Goal: Complete application form: Complete application form

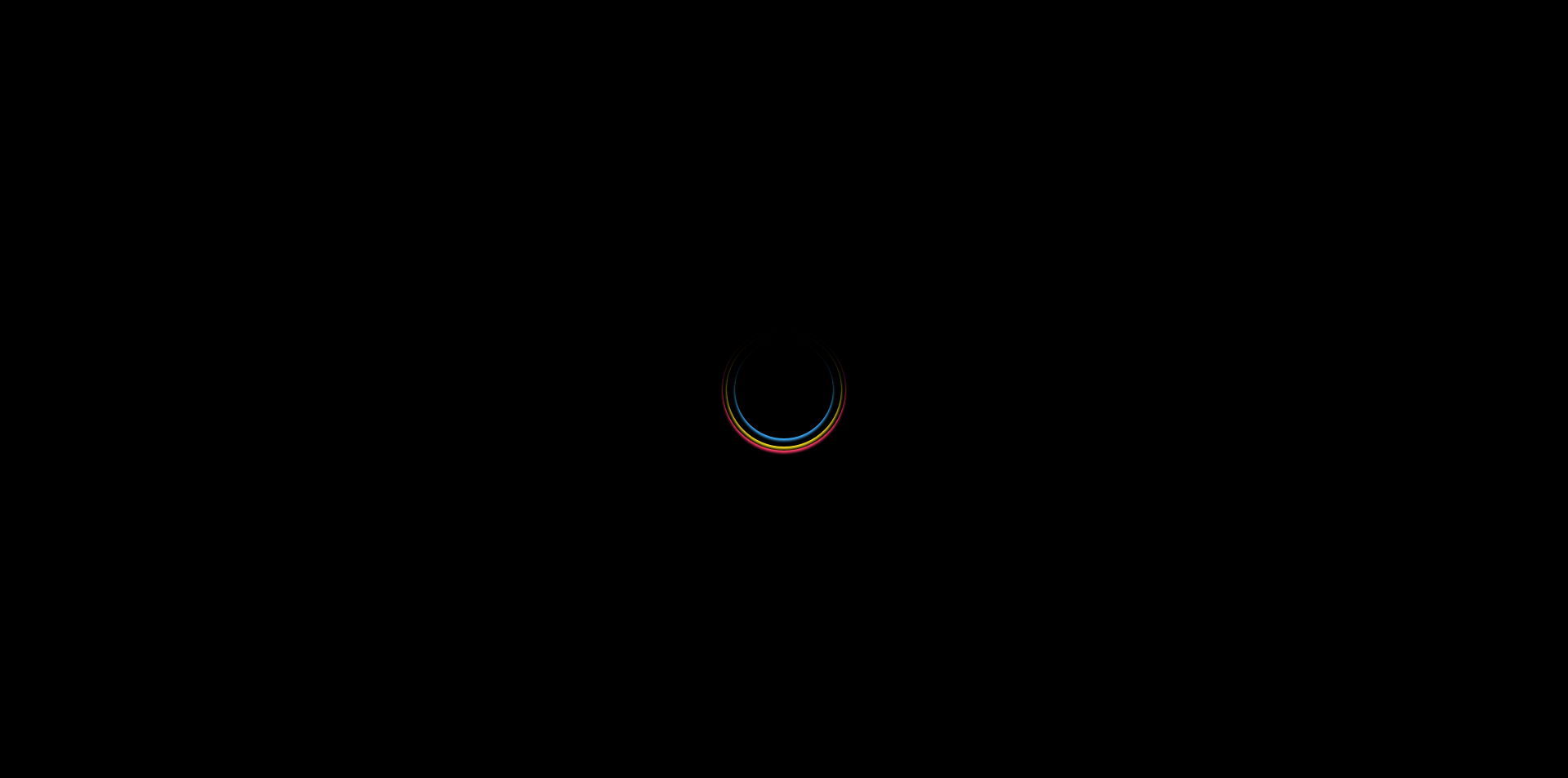
select select
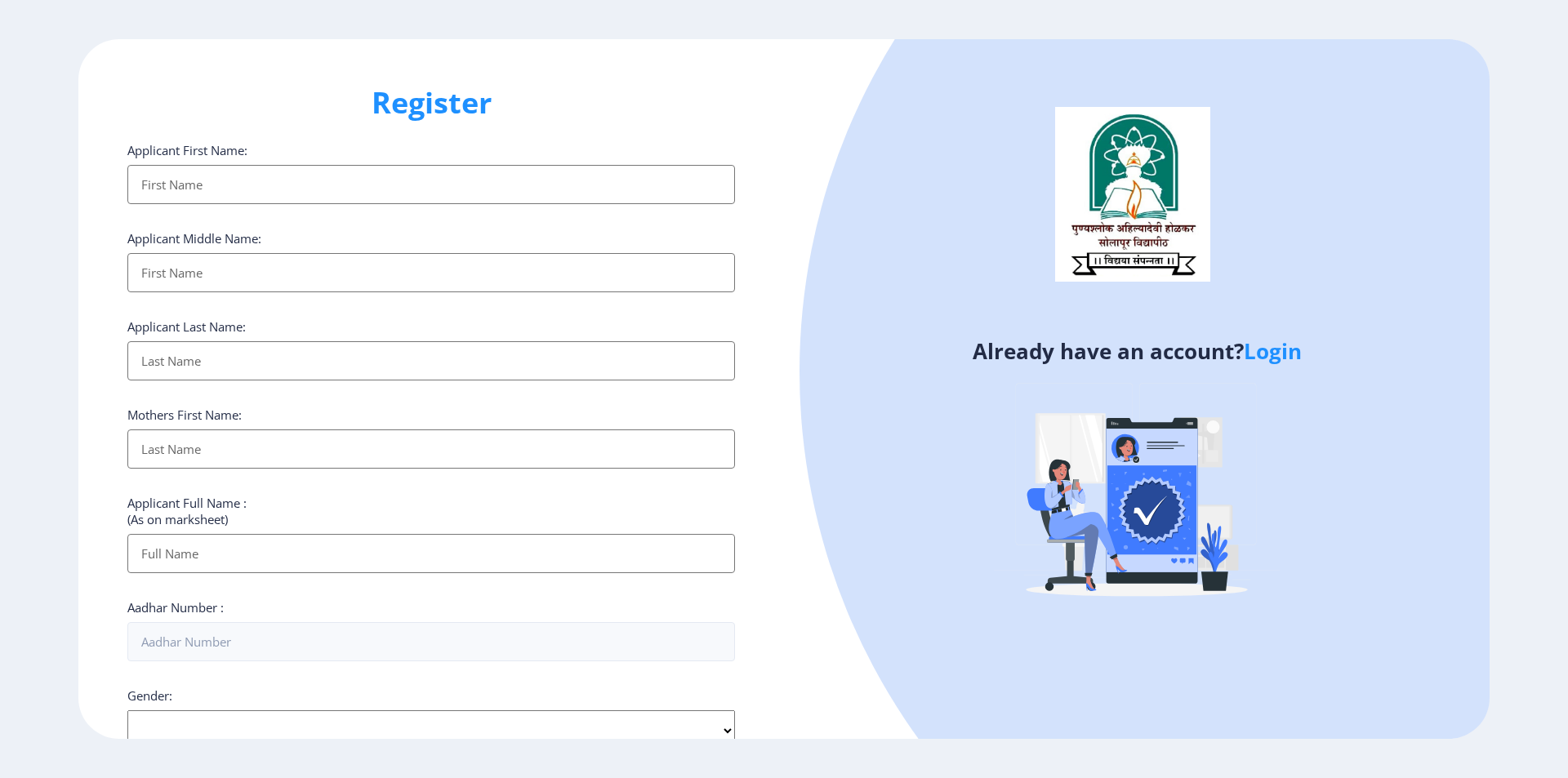
click at [448, 178] on input "Applicant First Name:" at bounding box center [431, 185] width 608 height 39
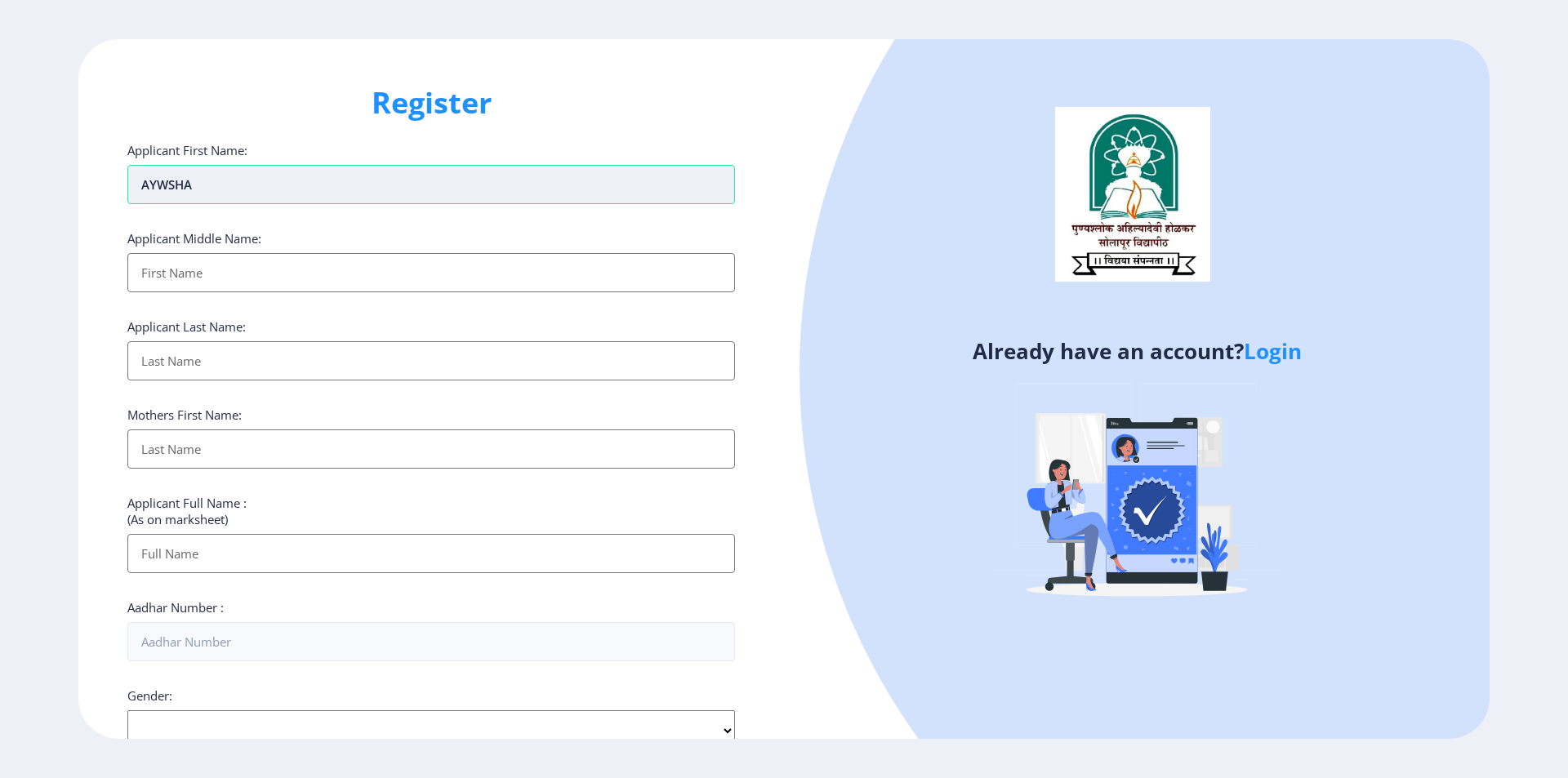
click at [226, 191] on input "AYWSHA" at bounding box center [431, 185] width 608 height 39
click at [228, 191] on input "AYWSHA" at bounding box center [431, 185] width 608 height 39
click at [230, 190] on input "AYWSHA" at bounding box center [431, 185] width 608 height 39
type input "[PERSON_NAME]"
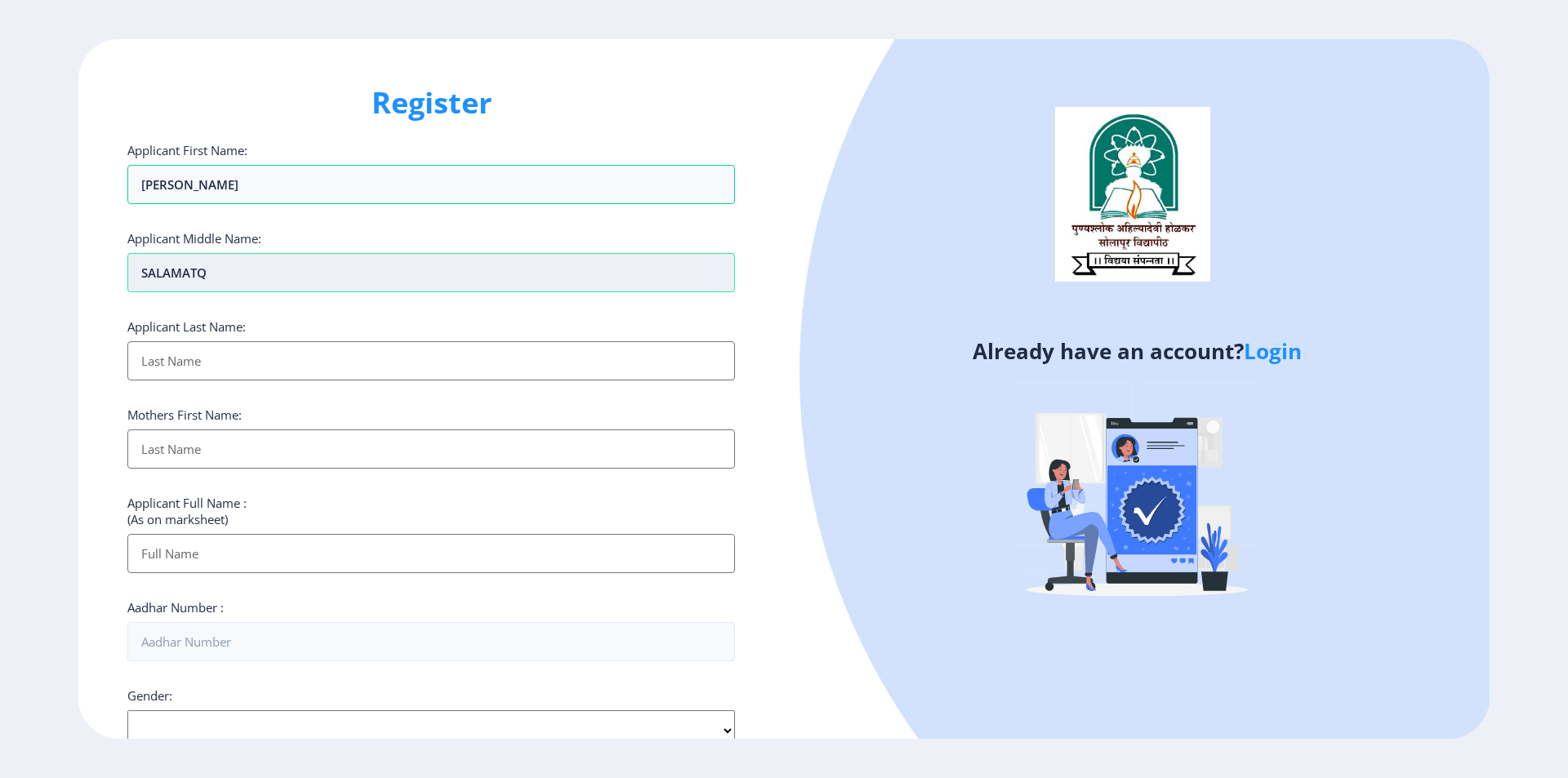
click at [299, 268] on input "SALAMATQ" at bounding box center [431, 273] width 608 height 39
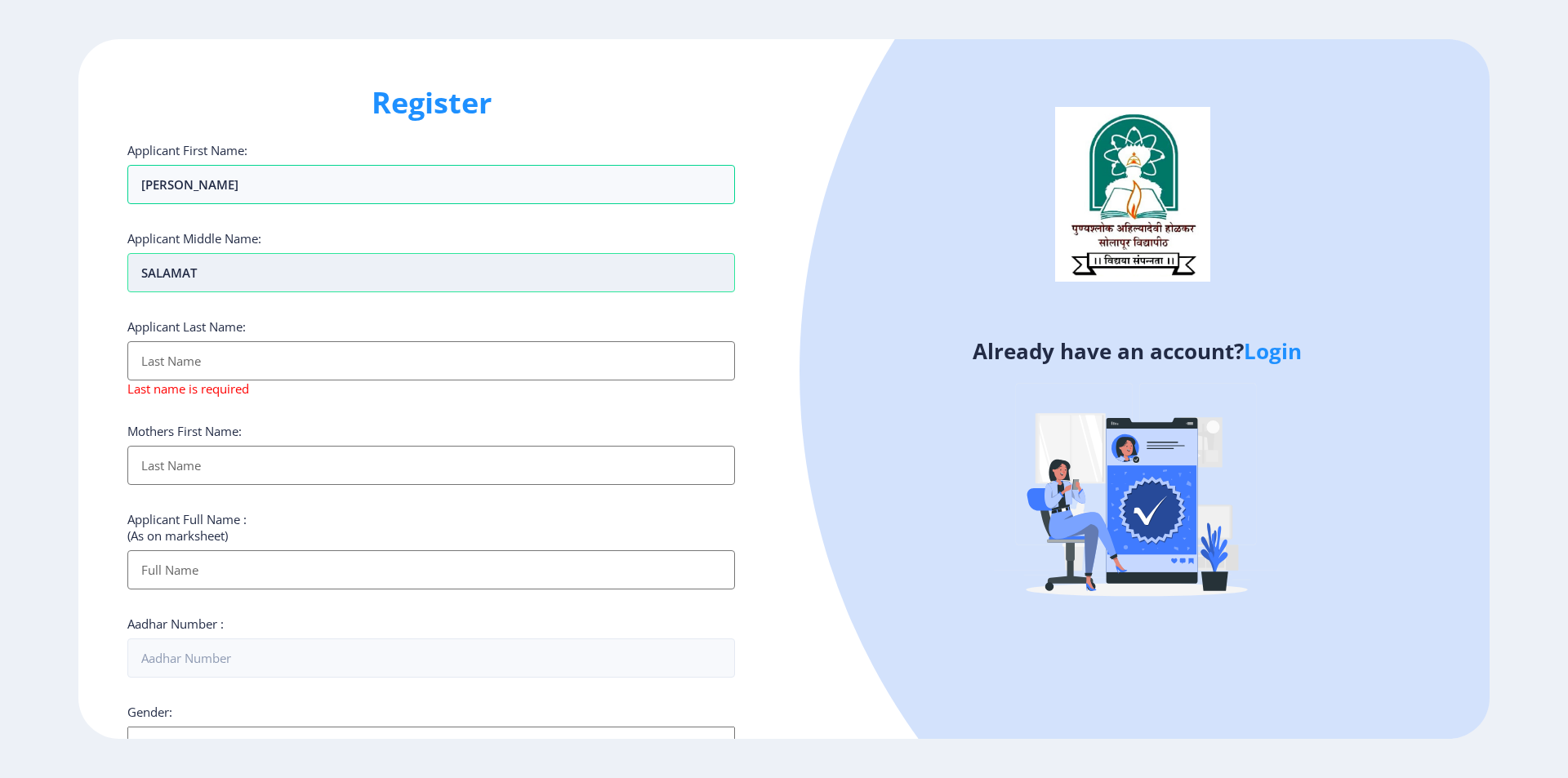
type input "SALAMAT"
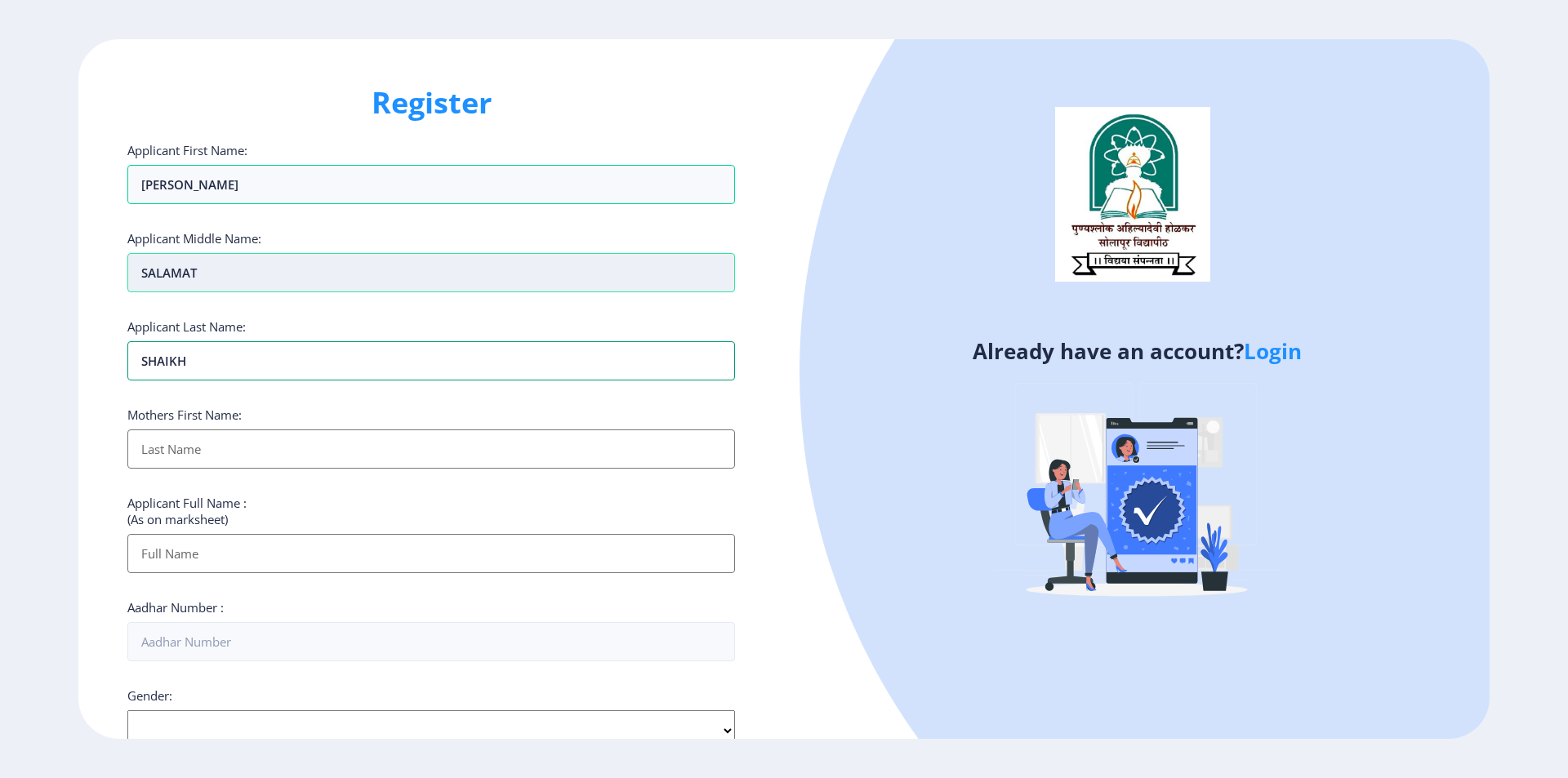
type input "SHAIKH"
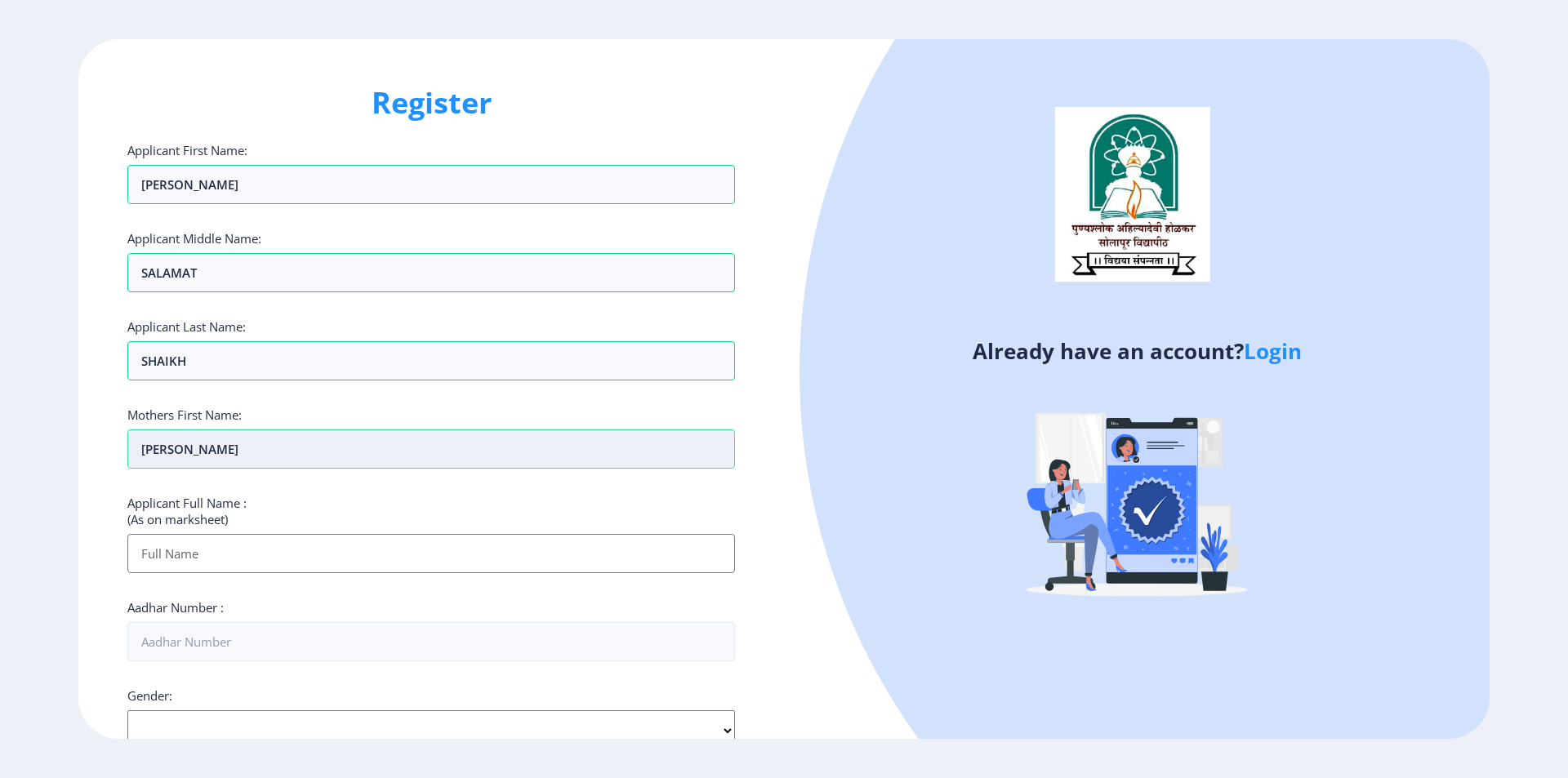
type input "[PERSON_NAME]"
type input "A"
type input "[PERSON_NAME]"
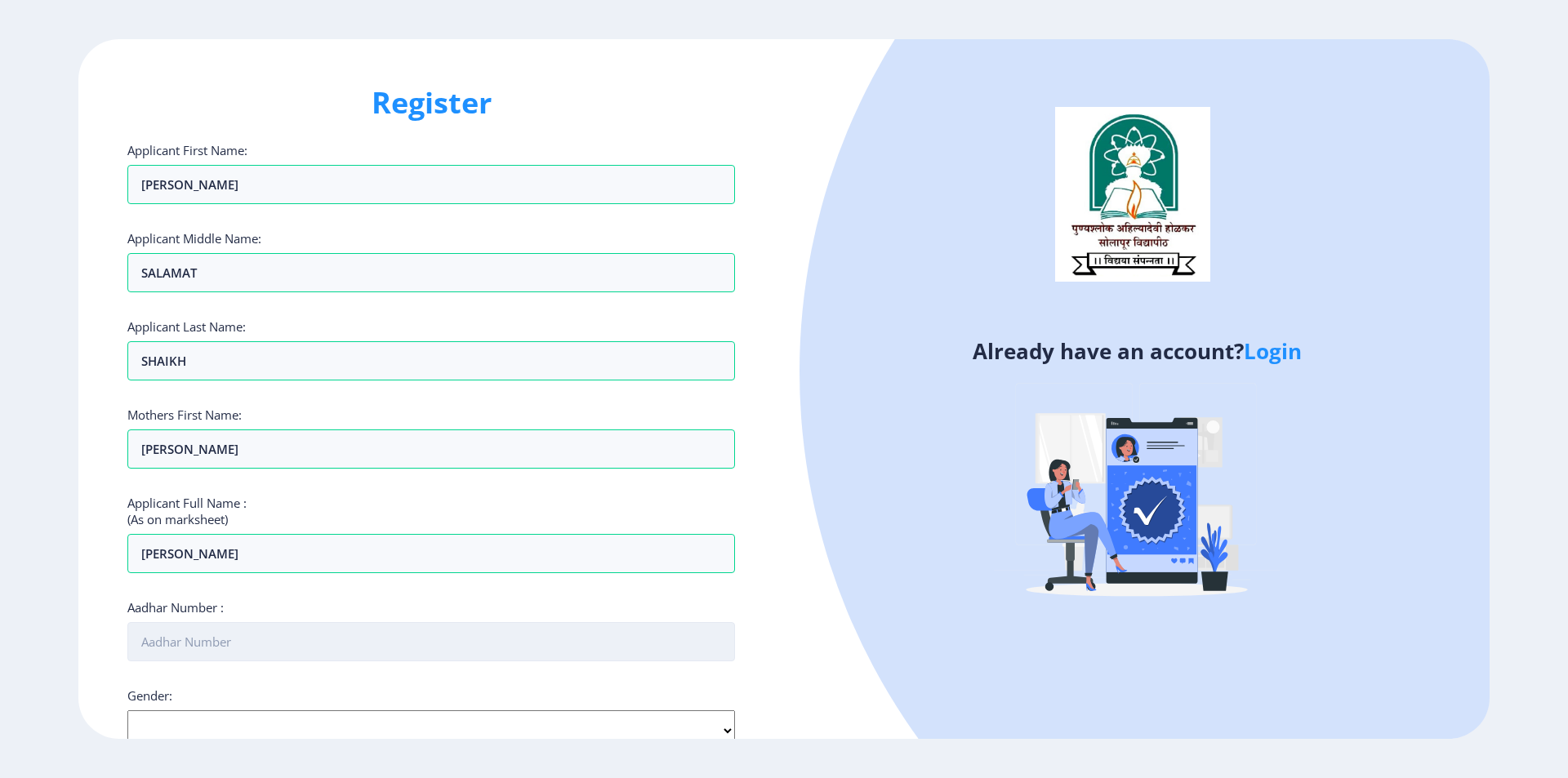
click at [231, 641] on input "Aadhar Number :" at bounding box center [431, 641] width 608 height 39
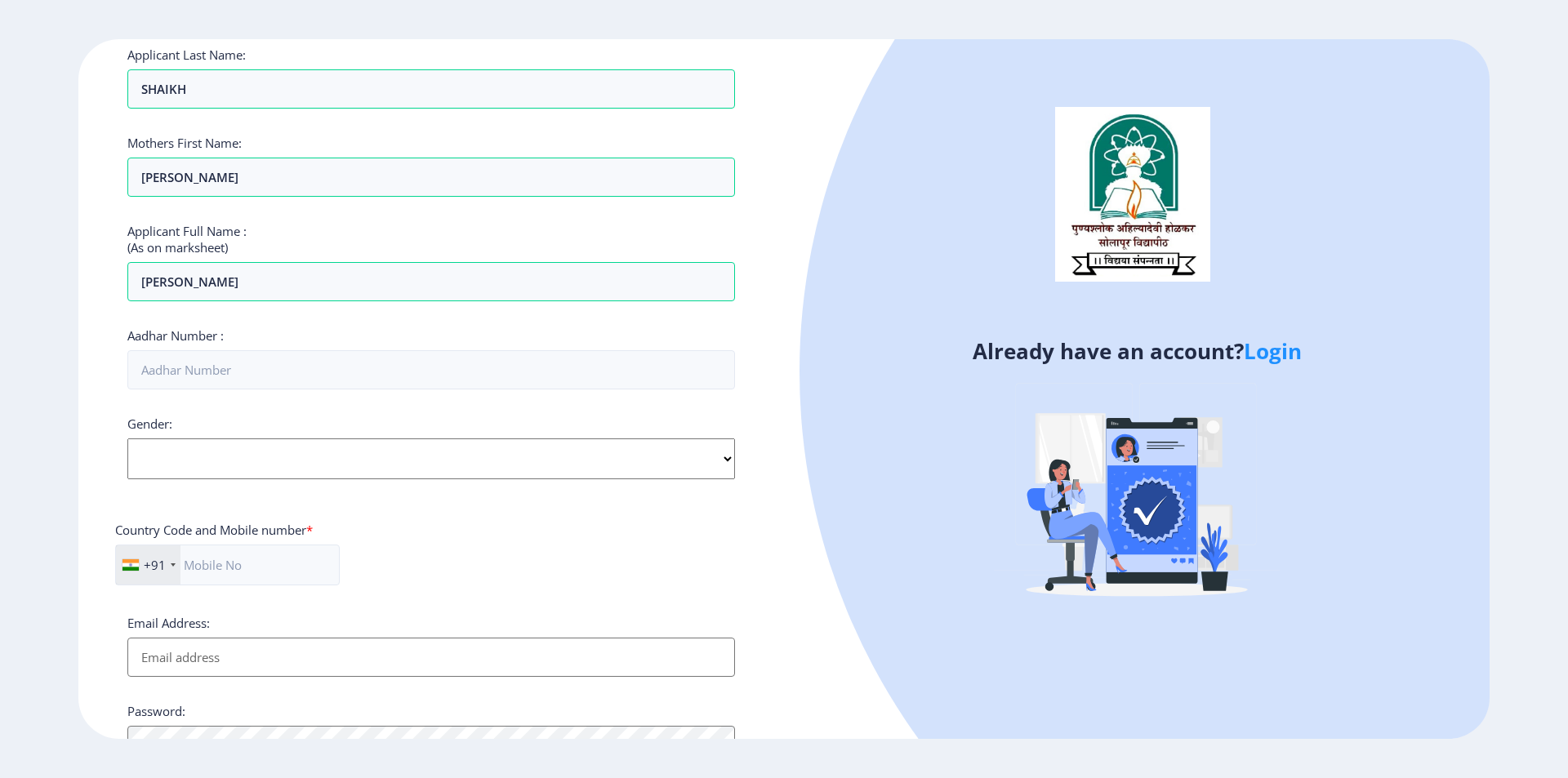
click at [215, 487] on div "Applicant First Name: AYESHA Applicant Middle Name: SALAMAT Applicant Last Name…" at bounding box center [431, 361] width 608 height 983
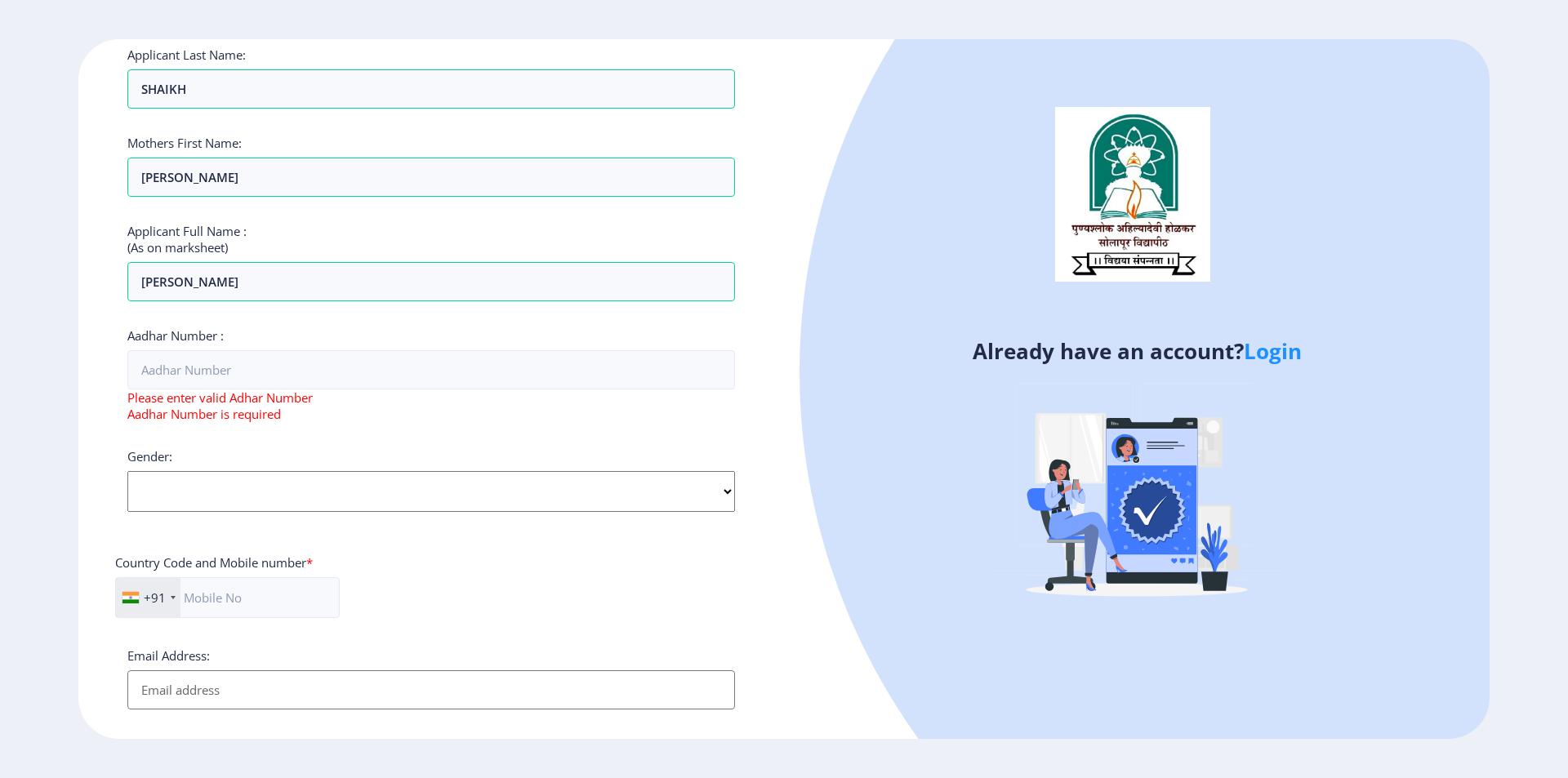
click at [215, 501] on select "Select Gender [DEMOGRAPHIC_DATA] [DEMOGRAPHIC_DATA] Other" at bounding box center [431, 491] width 608 height 41
select select "[DEMOGRAPHIC_DATA]"
click at [127, 471] on select "Select Gender [DEMOGRAPHIC_DATA] [DEMOGRAPHIC_DATA] Other" at bounding box center [431, 491] width 608 height 41
click at [259, 592] on input "text" at bounding box center [227, 598] width 224 height 41
type input "9975000370"
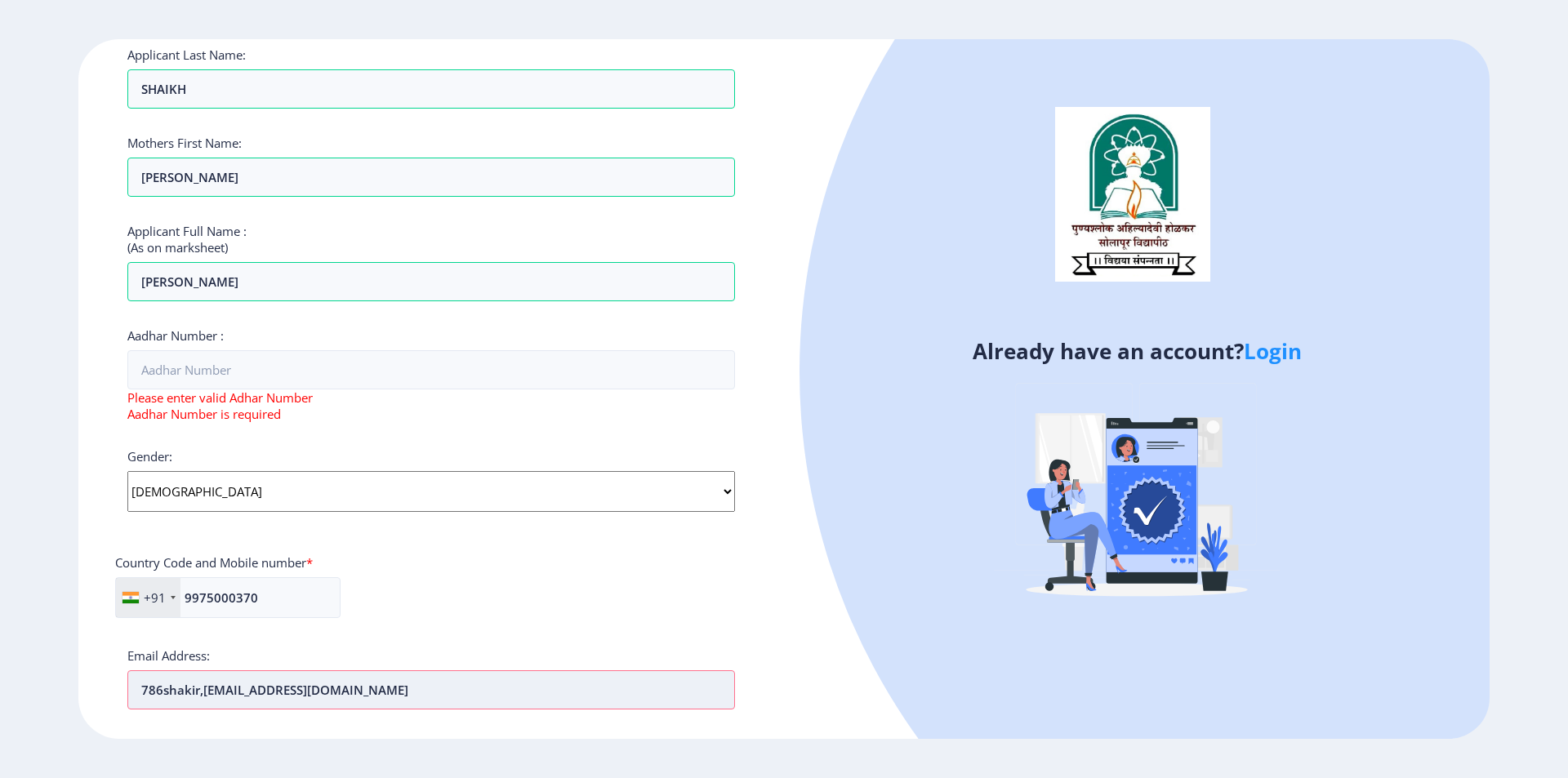
click at [201, 700] on input "786shakir,[EMAIL_ADDRESS][DOMAIN_NAME]" at bounding box center [431, 690] width 608 height 39
type input "[EMAIL_ADDRESS][DOMAIN_NAME]"
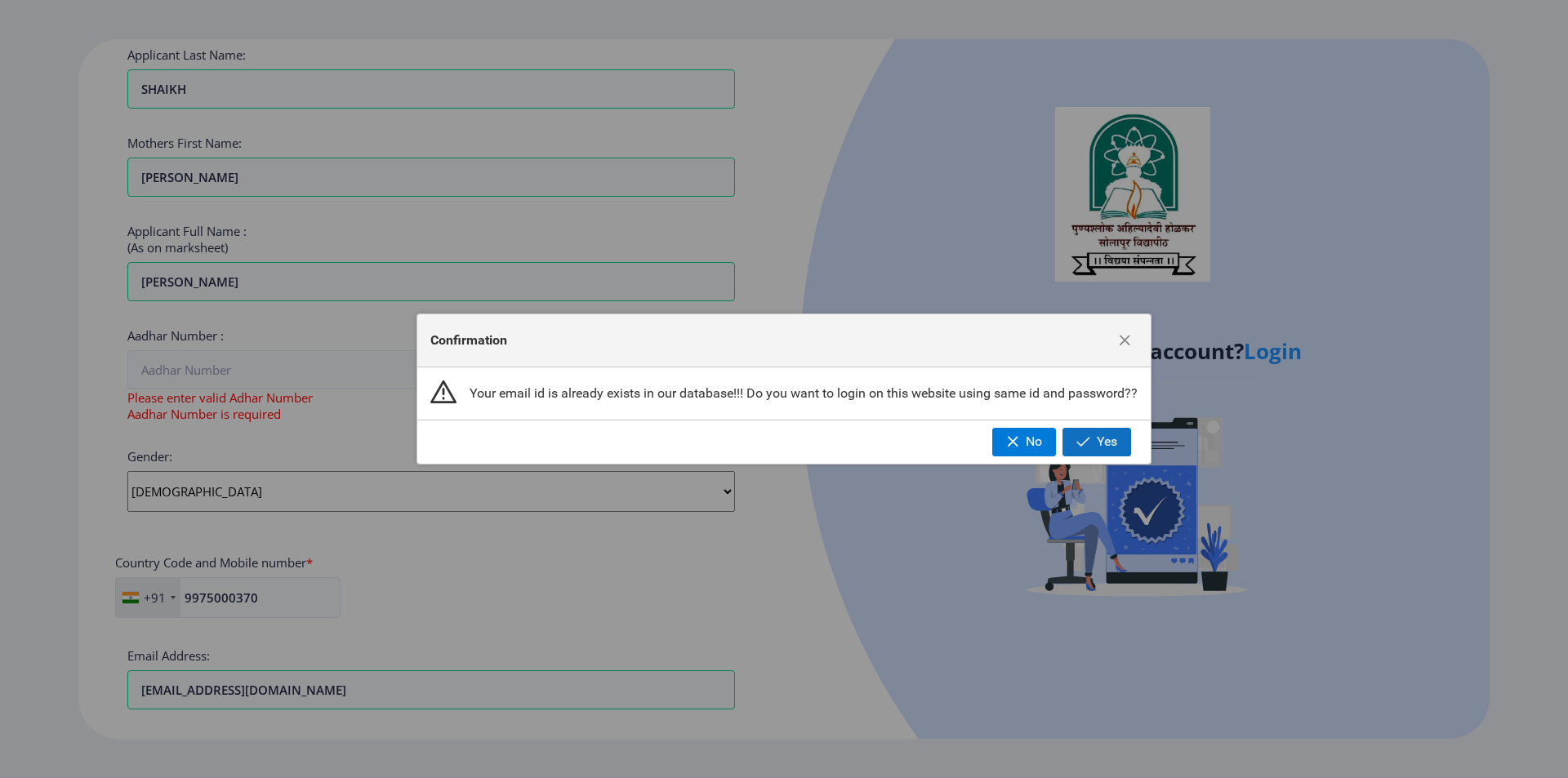
click at [1107, 444] on span "Yes" at bounding box center [1107, 442] width 20 height 15
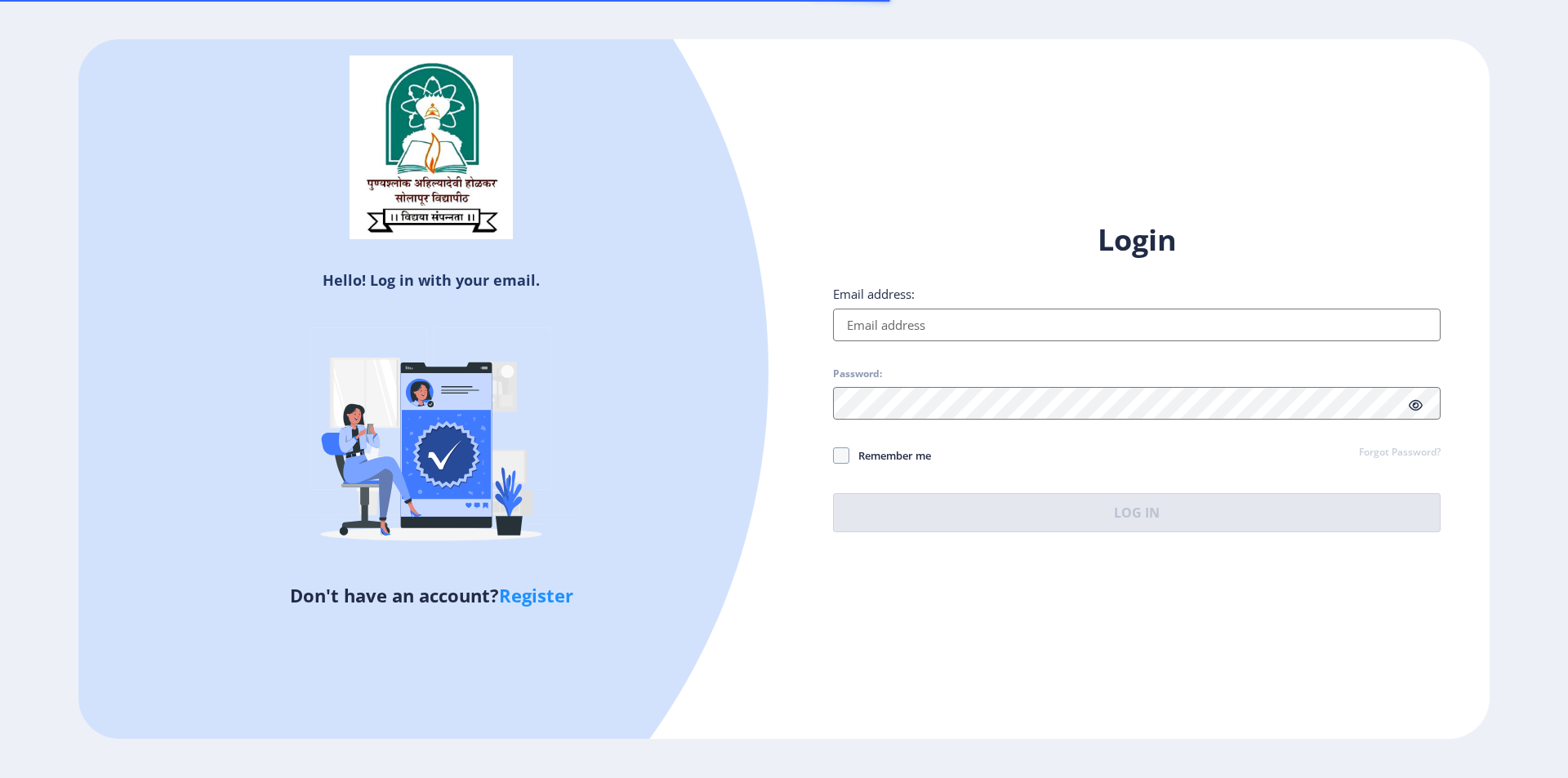
click at [894, 308] on input "Email address:" at bounding box center [1137, 324] width 608 height 33
type input "[EMAIL_ADDRESS][DOMAIN_NAME]"
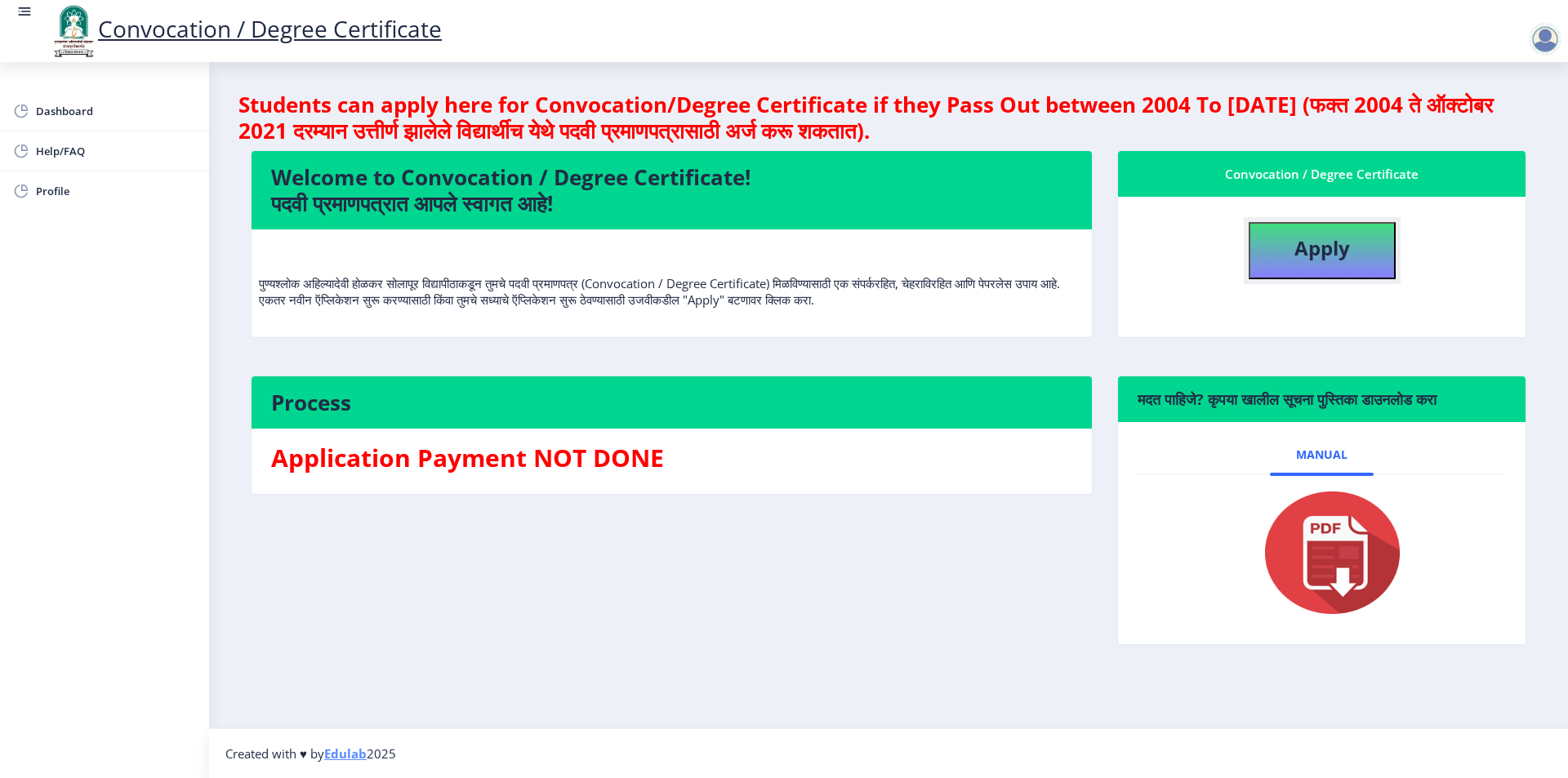
click at [1323, 248] on b "Apply" at bounding box center [1322, 247] width 56 height 27
select select
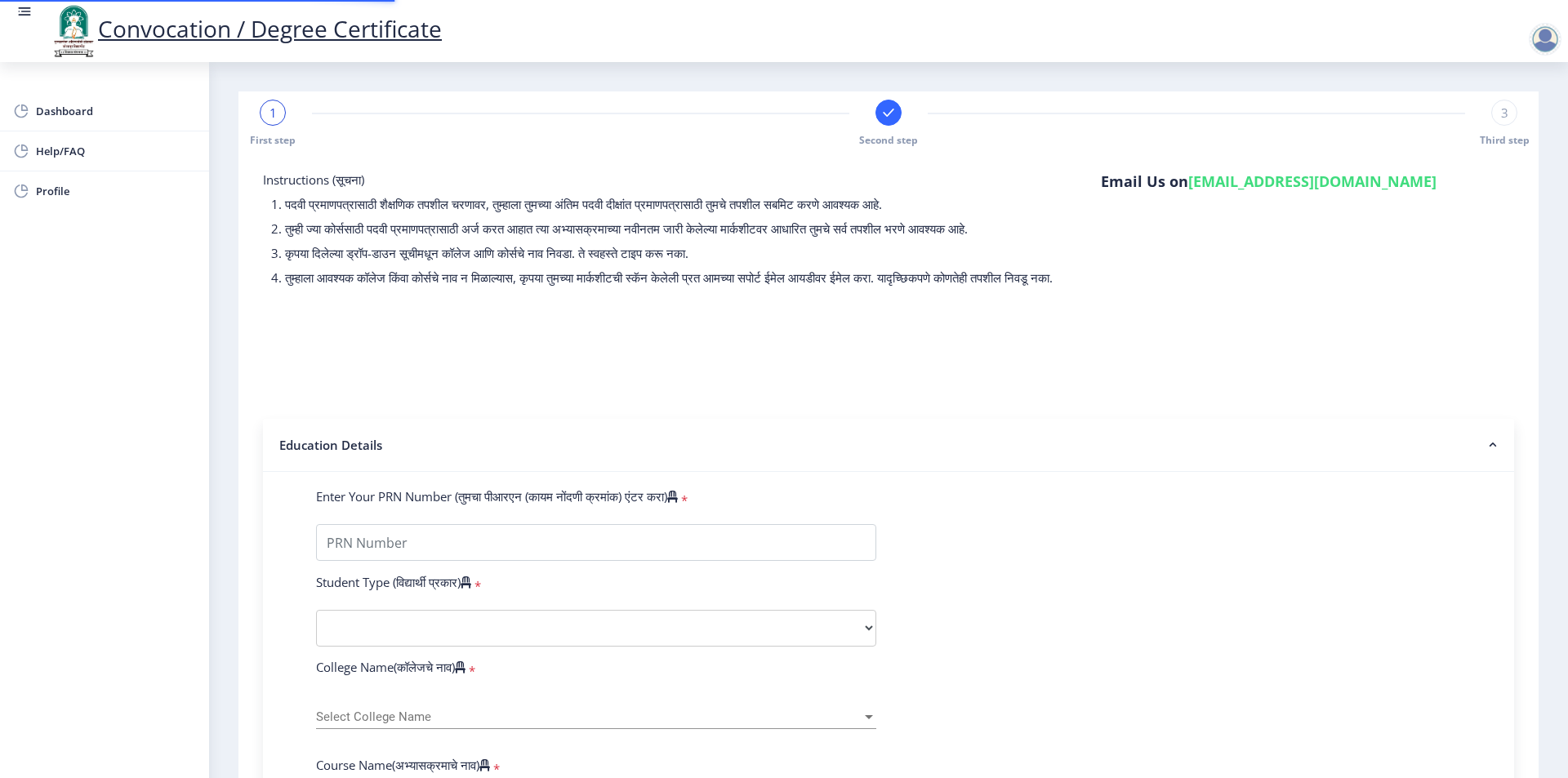
type input "2012032500211655"
select select "External"
select select "2020"
select select "March"
select select "Grade A+"
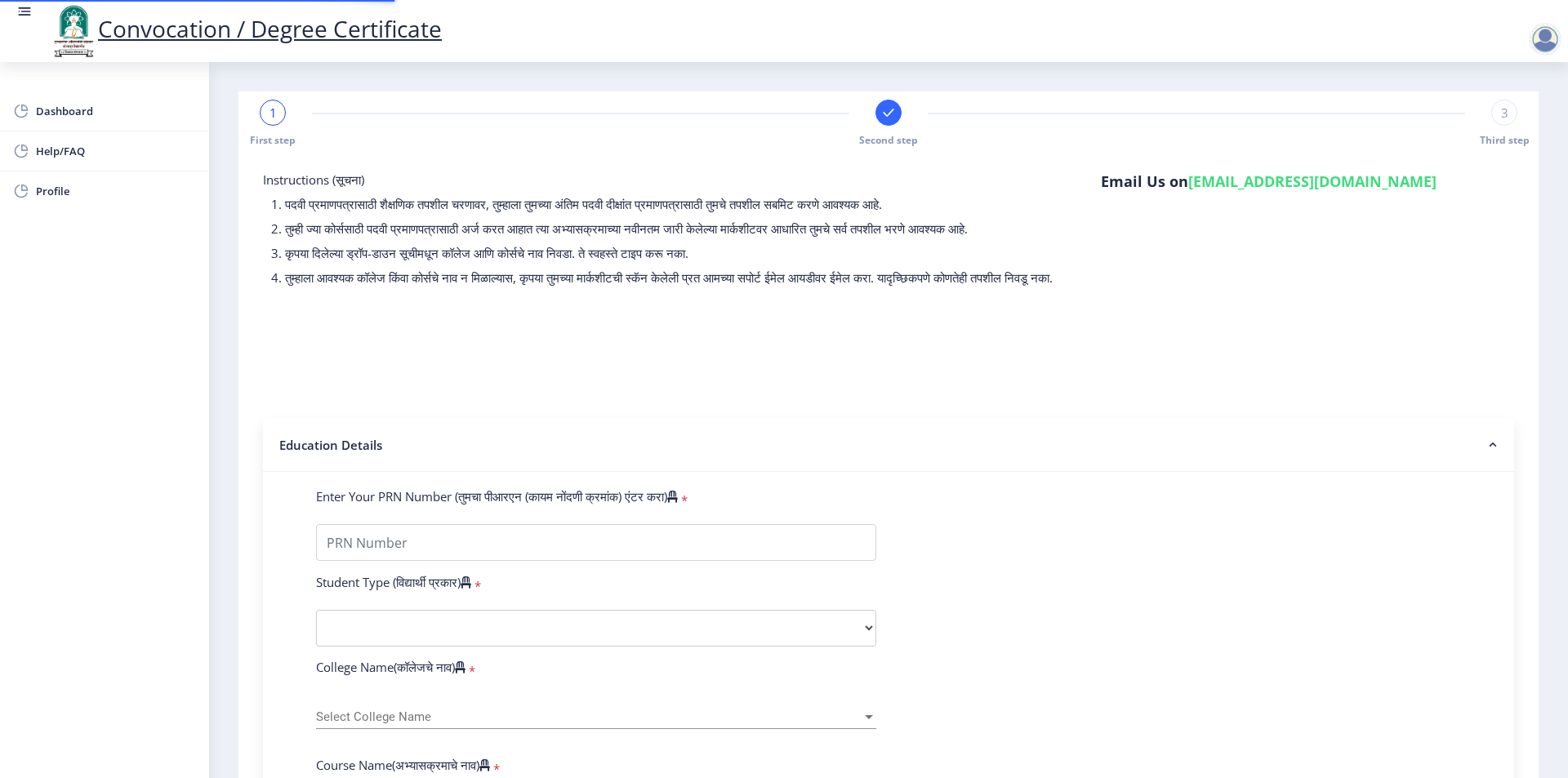
type input "221165"
type input "[PERSON_NAME] [PERSON_NAME] salamat [PERSON_NAME]"
select select
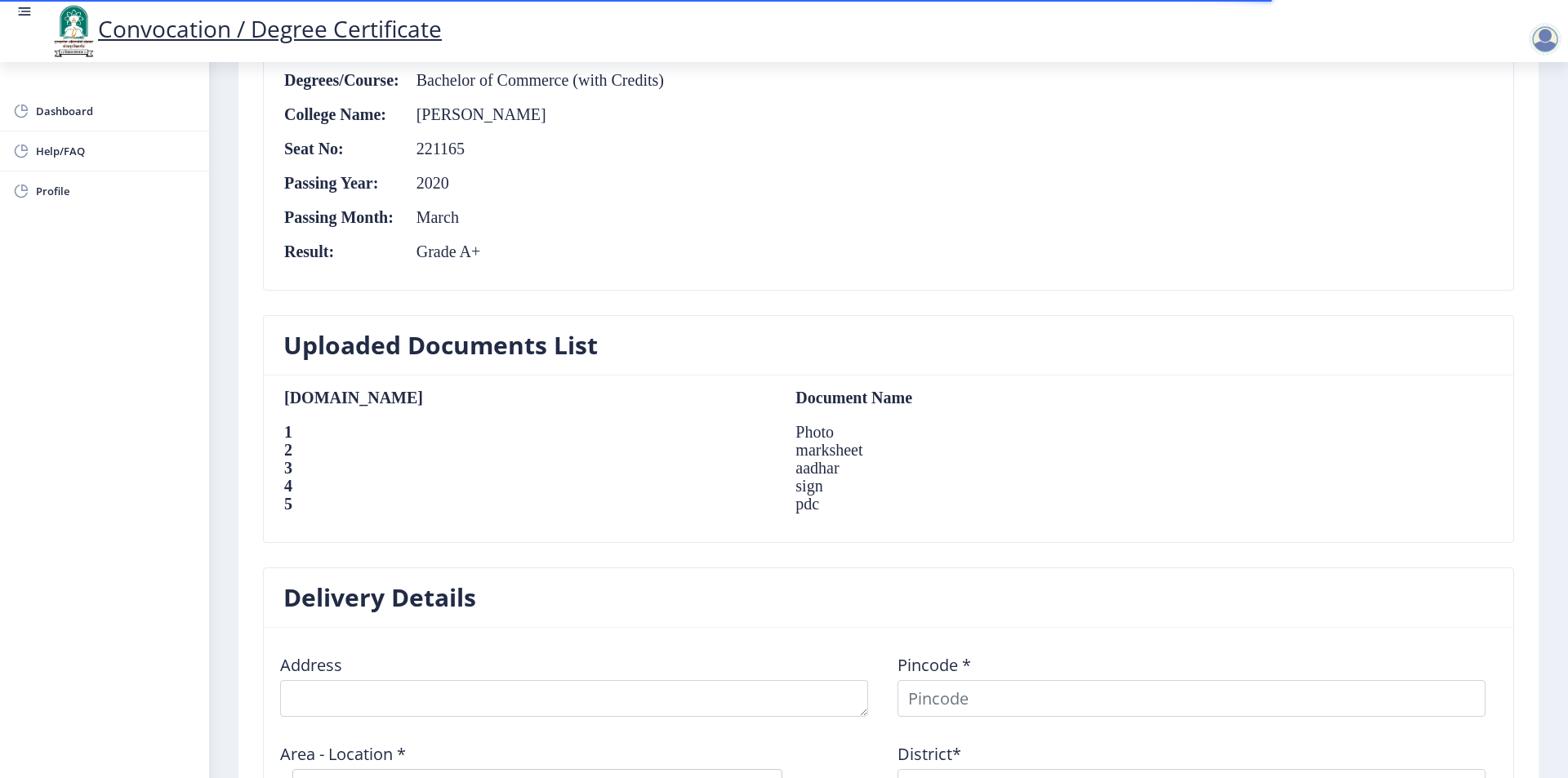
scroll to position [1088, 0]
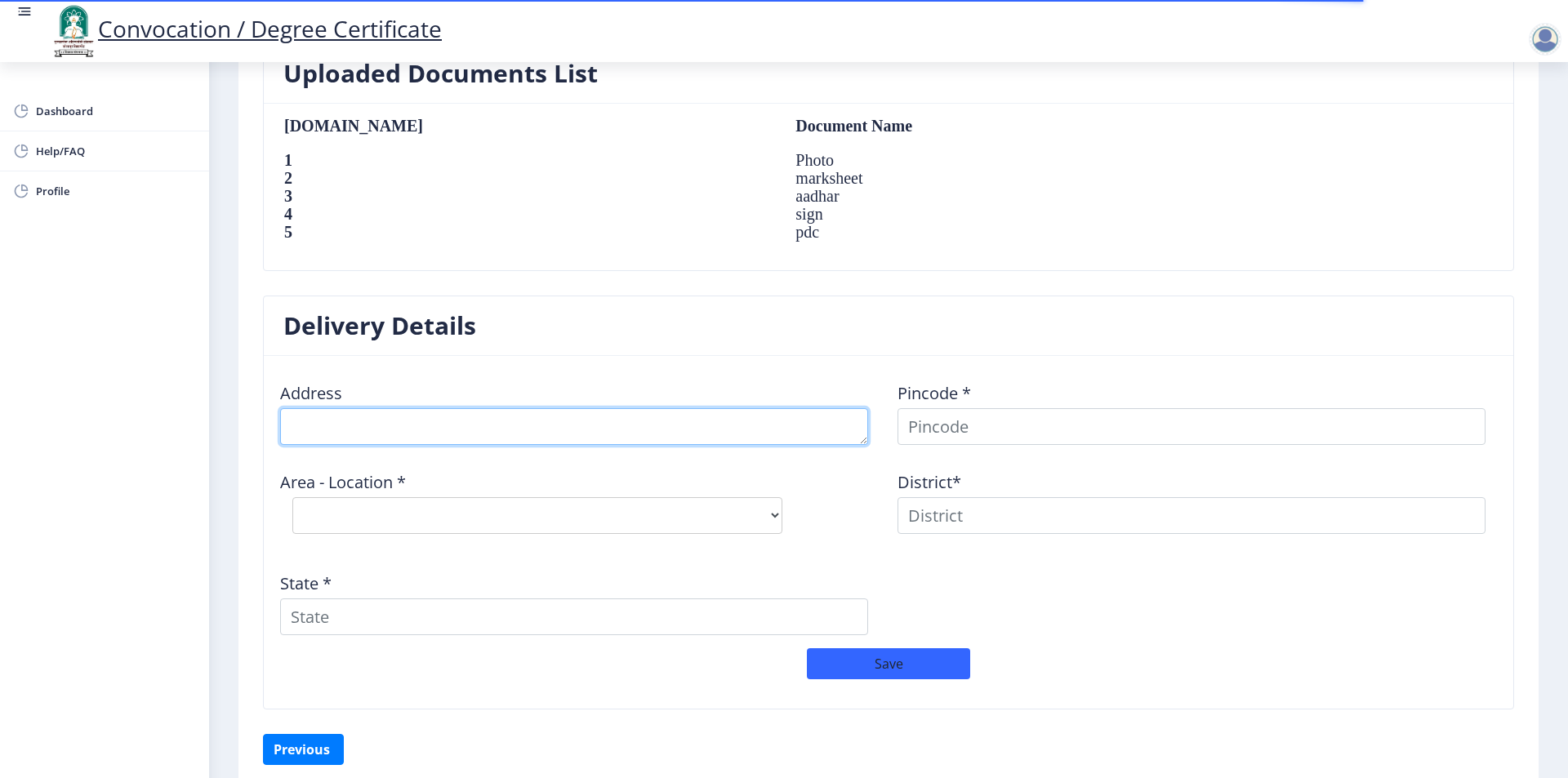
click at [520, 421] on textarea at bounding box center [574, 427] width 588 height 37
type textarea "[PERSON_NAME],PHULE WASTI,[GEOGRAPHIC_DATA]"
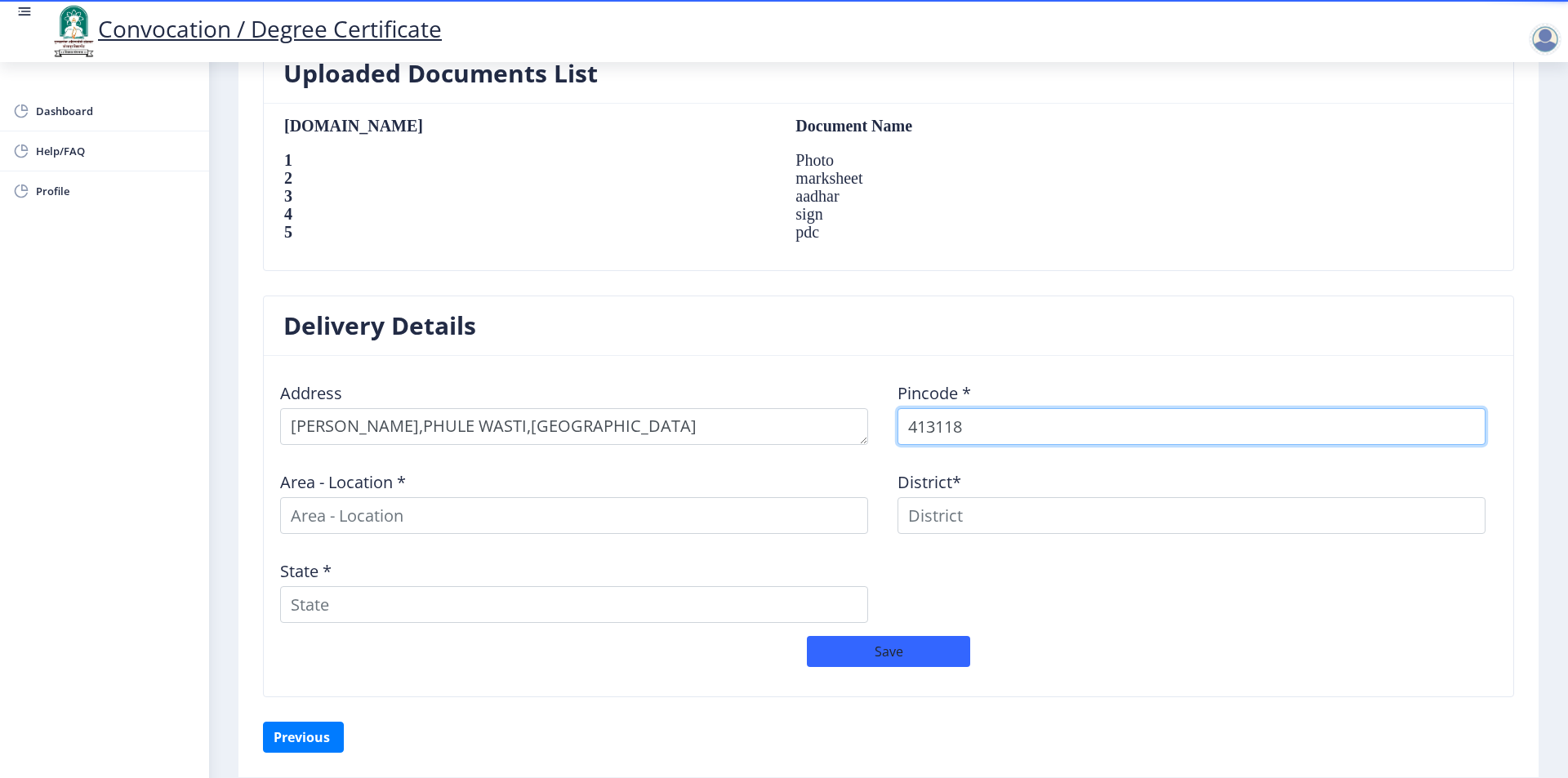
type input "413118"
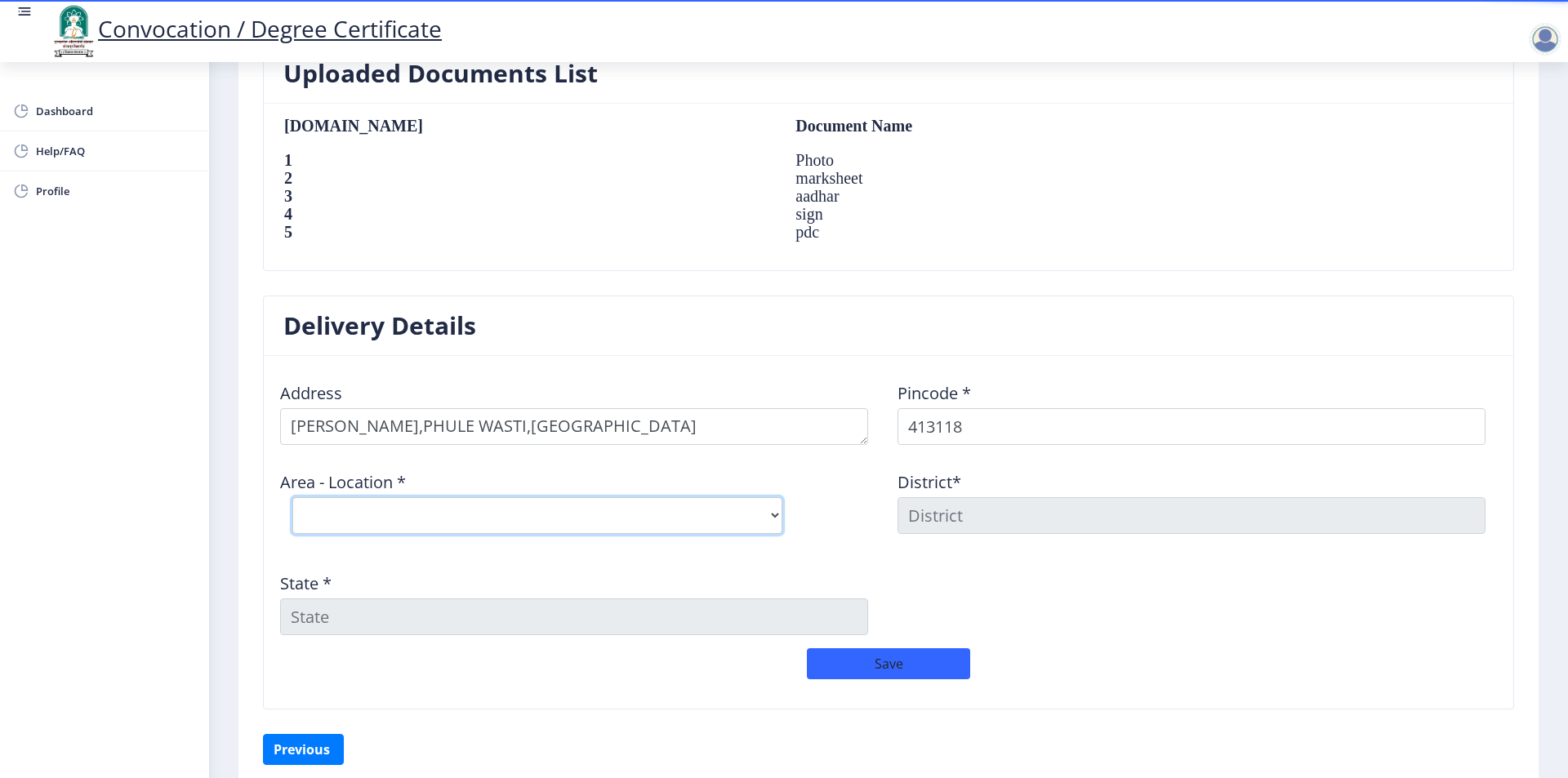
click at [471, 515] on select "Select Area Location [GEOGRAPHIC_DATA] S.O ([GEOGRAPHIC_DATA])" at bounding box center [537, 516] width 490 height 37
select select "1: Object"
click at [292, 497] on select "Select Area Location [GEOGRAPHIC_DATA] S.O ([GEOGRAPHIC_DATA])" at bounding box center [537, 516] width 490 height 37
type input "SOLAPUR"
type input "[GEOGRAPHIC_DATA]"
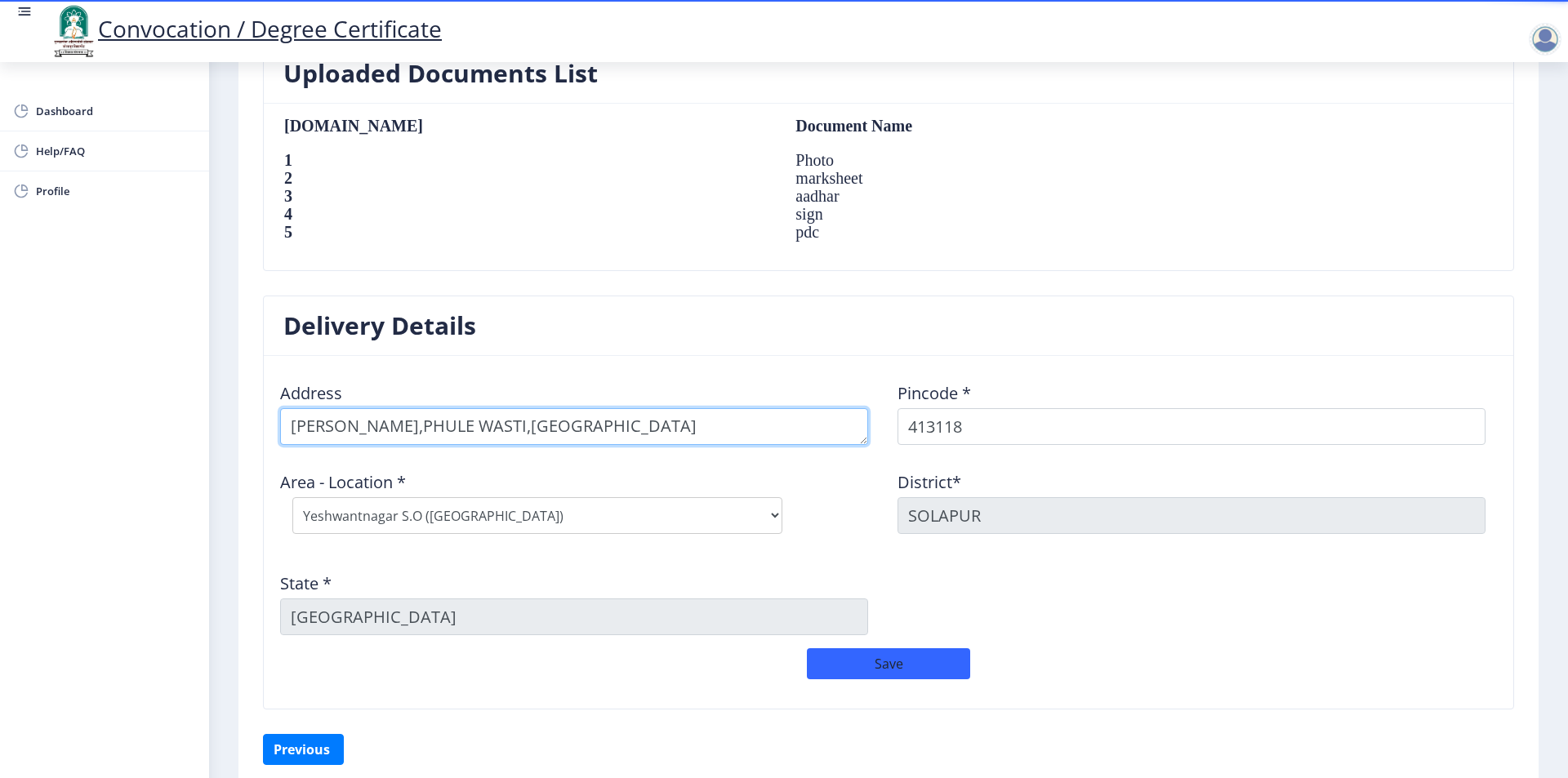
click at [728, 427] on textarea at bounding box center [574, 427] width 588 height 37
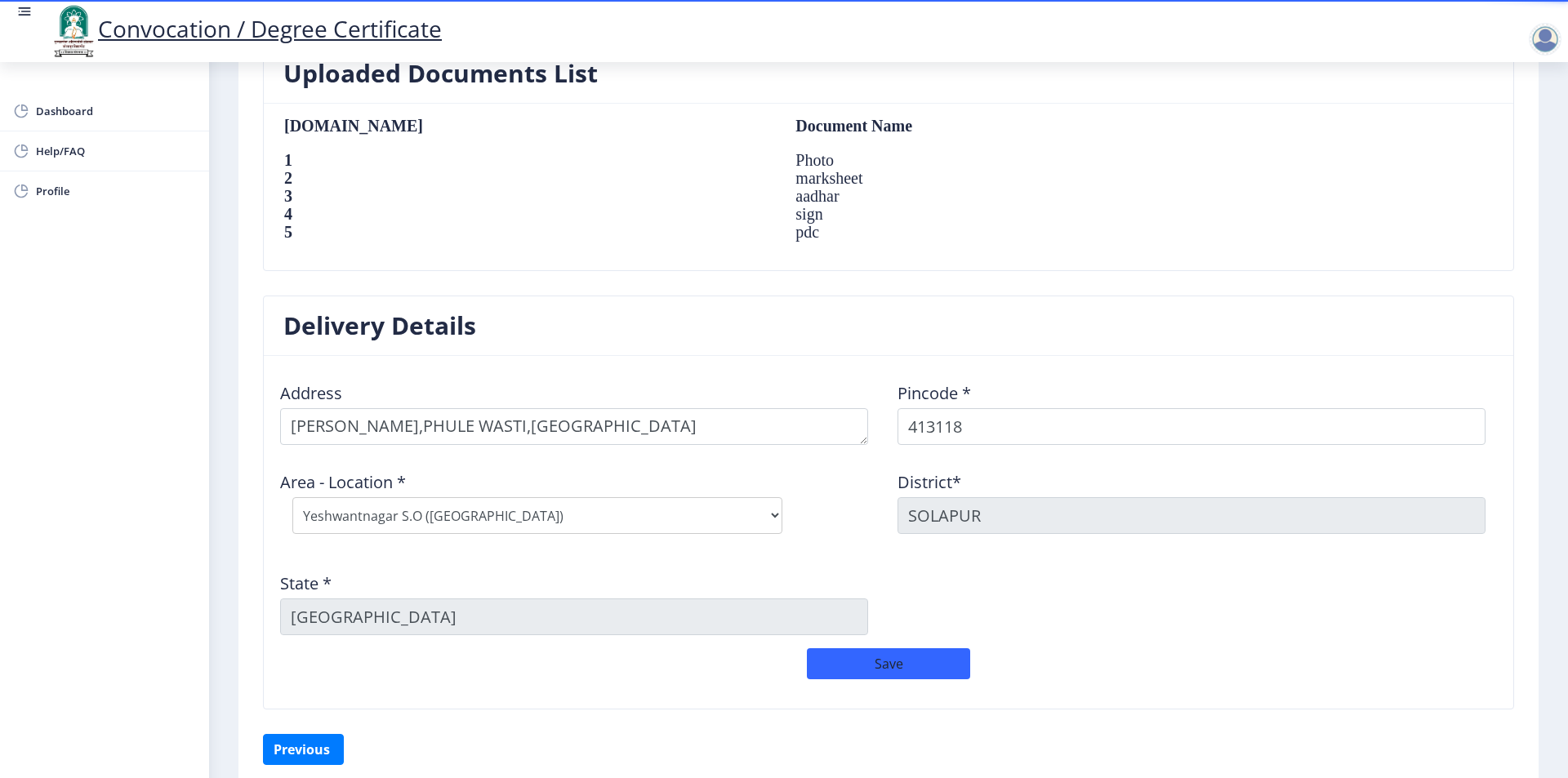
click at [1034, 612] on div "Address Pincode * 413118 Area - Location * Select Area Location [GEOGRAPHIC_DAT…" at bounding box center [889, 509] width 1235 height 279
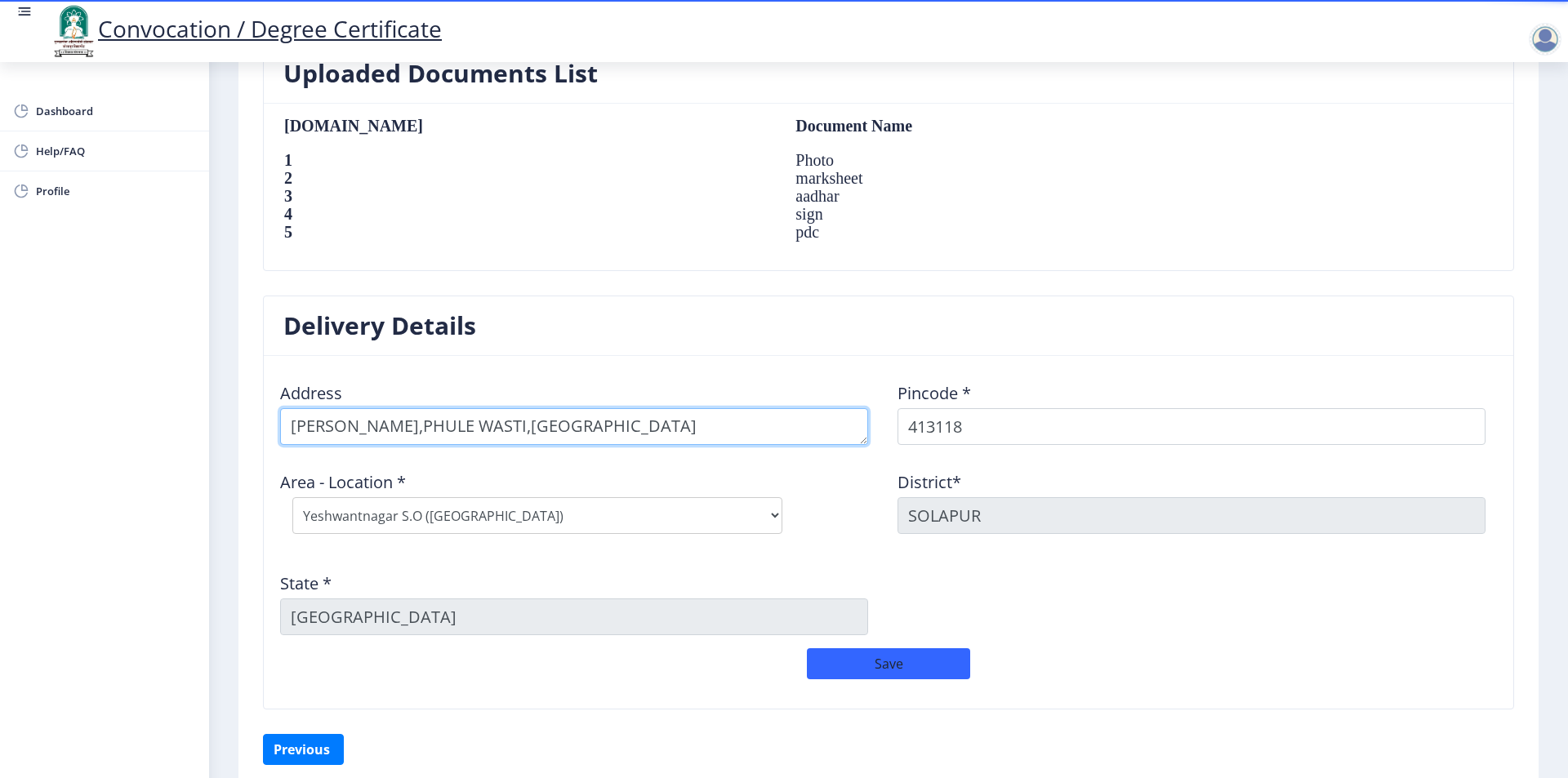
click at [746, 427] on textarea at bounding box center [574, 427] width 588 height 37
type textarea "[PERSON_NAME],PHULE WASTI,[GEOGRAPHIC_DATA]-[GEOGRAPHIC_DATA]"
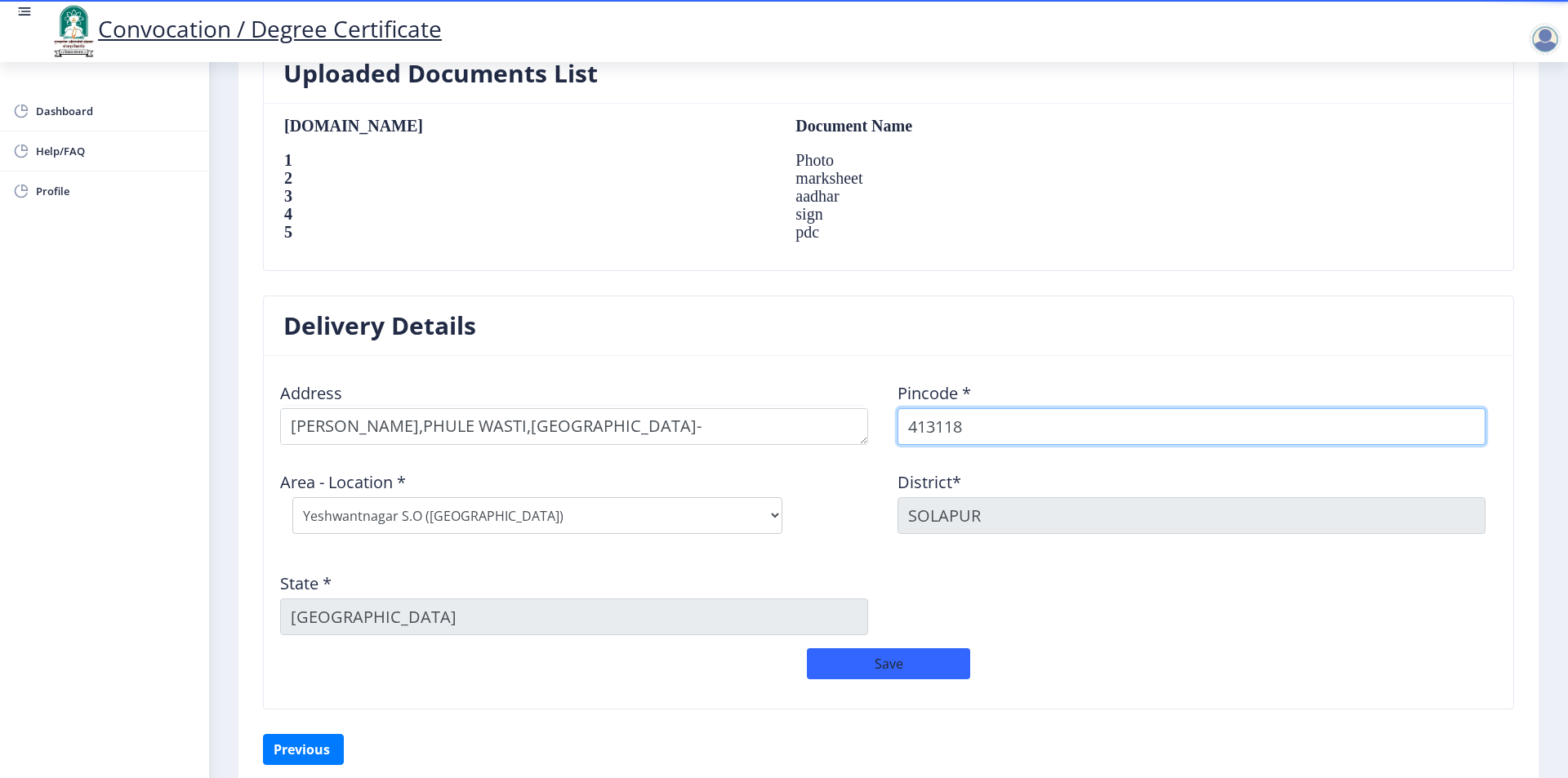
select select "3: Object"
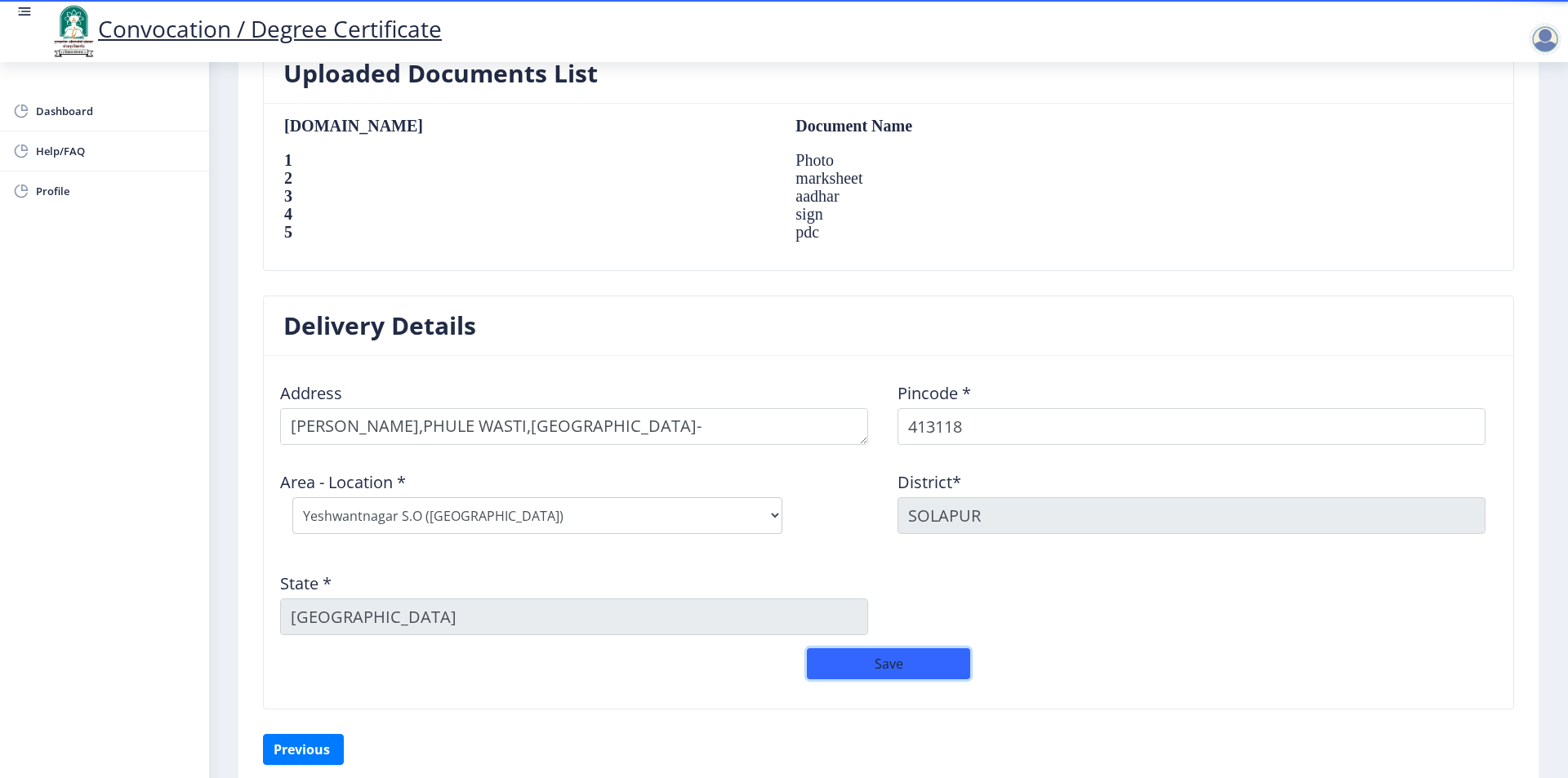
click at [903, 673] on button "Save" at bounding box center [888, 663] width 163 height 31
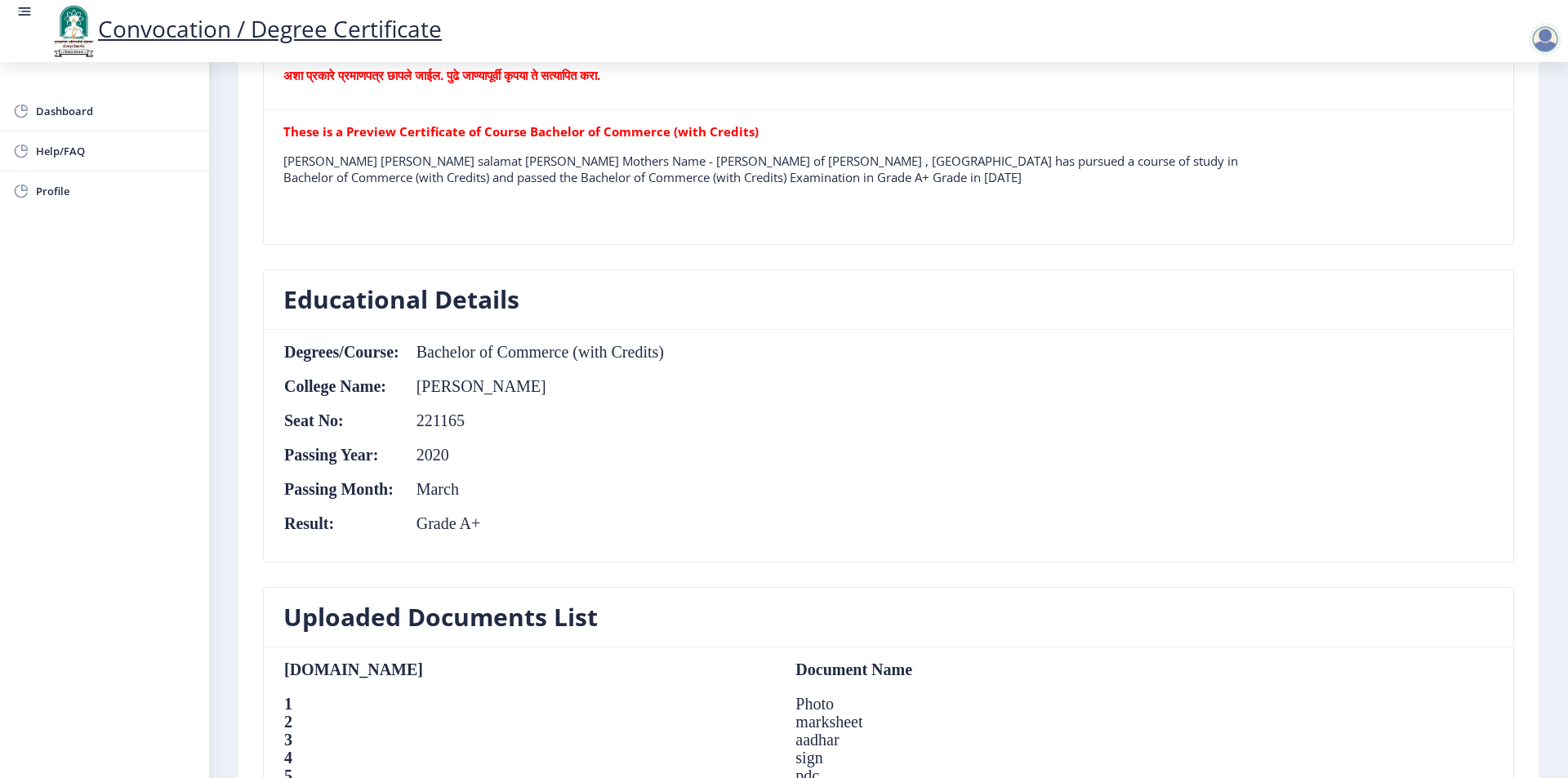
scroll to position [816, 0]
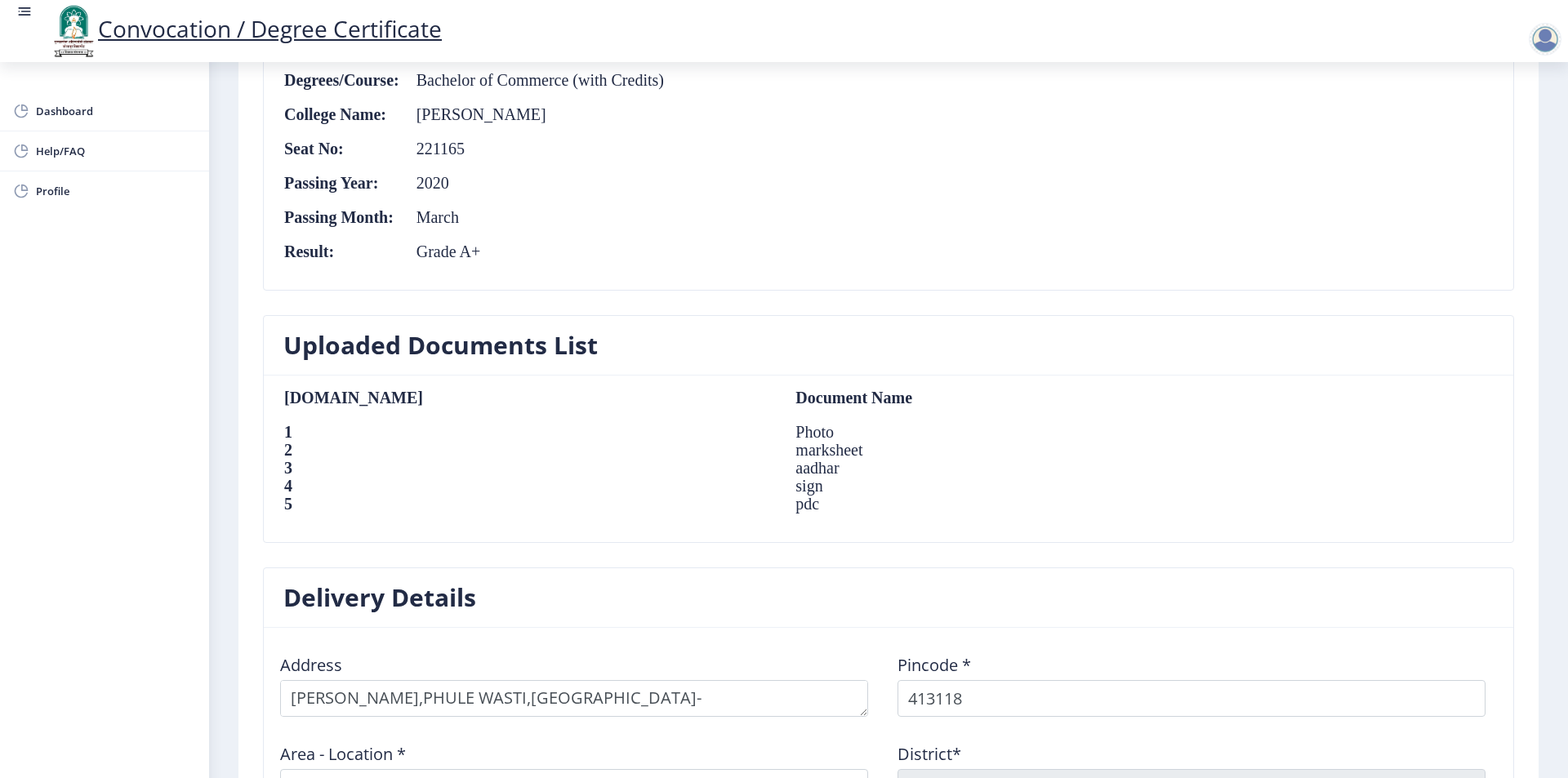
drag, startPoint x: 526, startPoint y: 432, endPoint x: 543, endPoint y: 463, distance: 35.4
click at [779, 437] on td "Photo" at bounding box center [1015, 432] width 472 height 18
click at [779, 465] on td "aadhar" at bounding box center [1015, 468] width 472 height 18
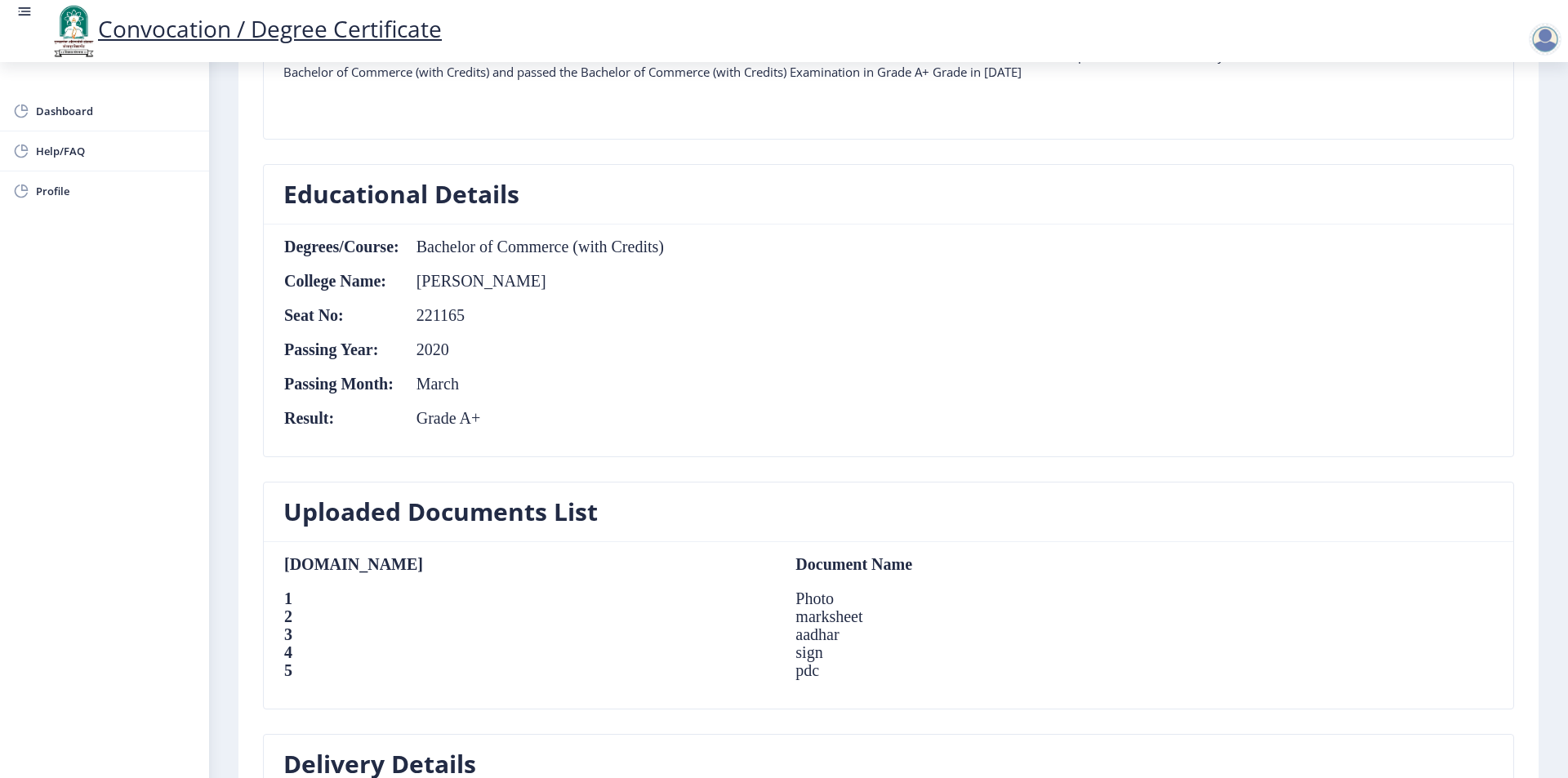
scroll to position [1195, 0]
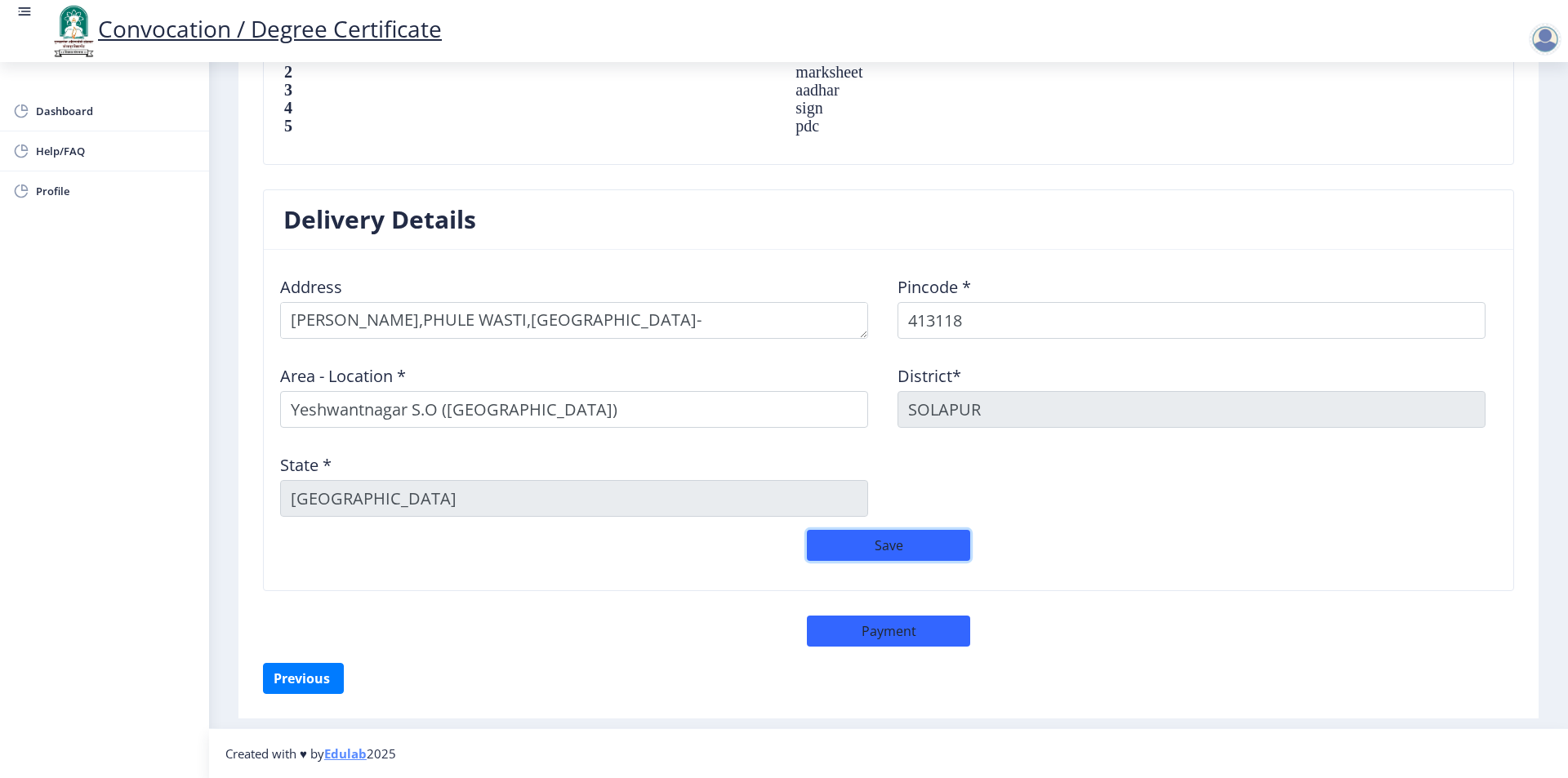
click at [876, 544] on button "Save" at bounding box center [888, 545] width 163 height 31
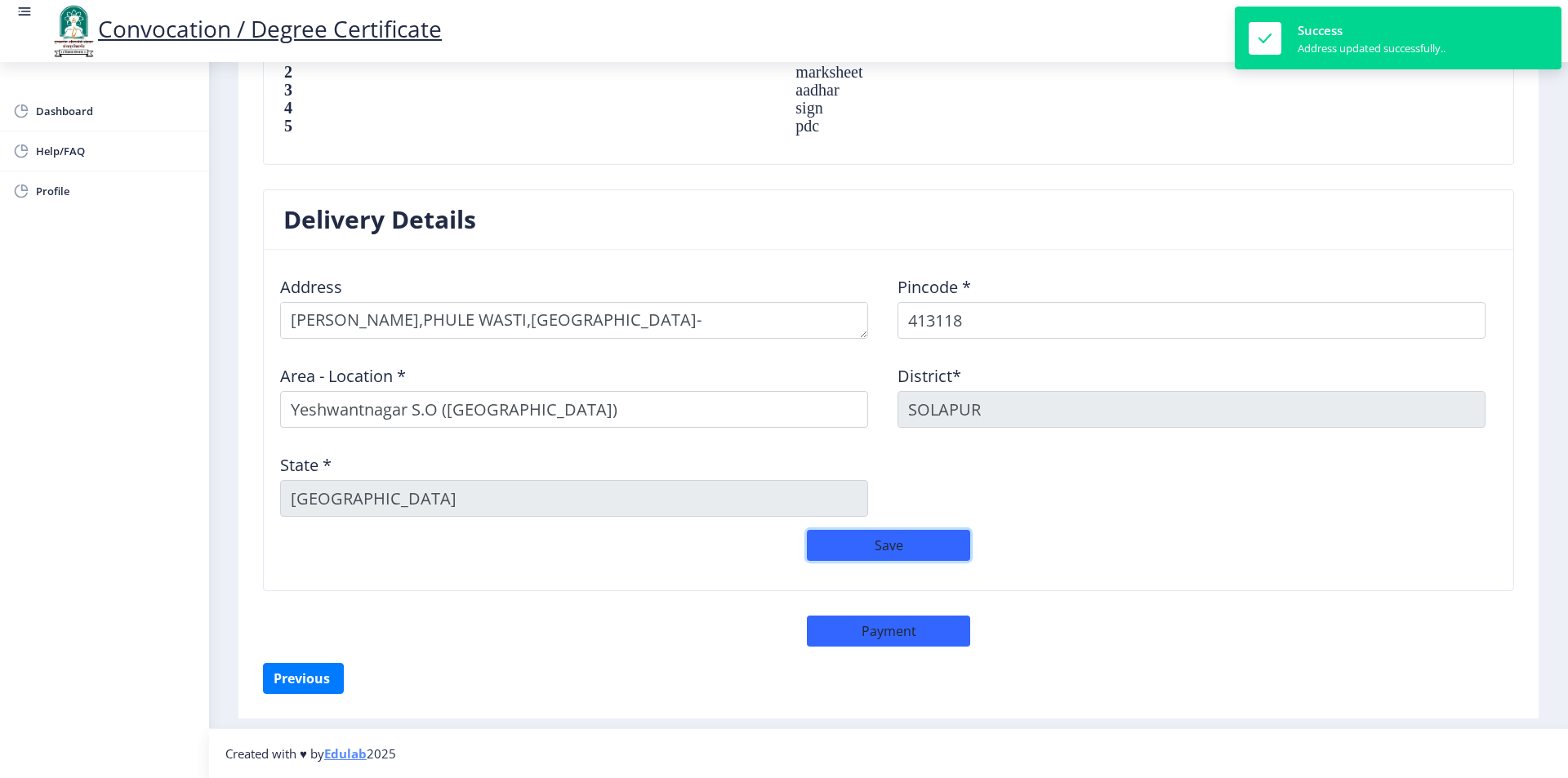
scroll to position [650, 0]
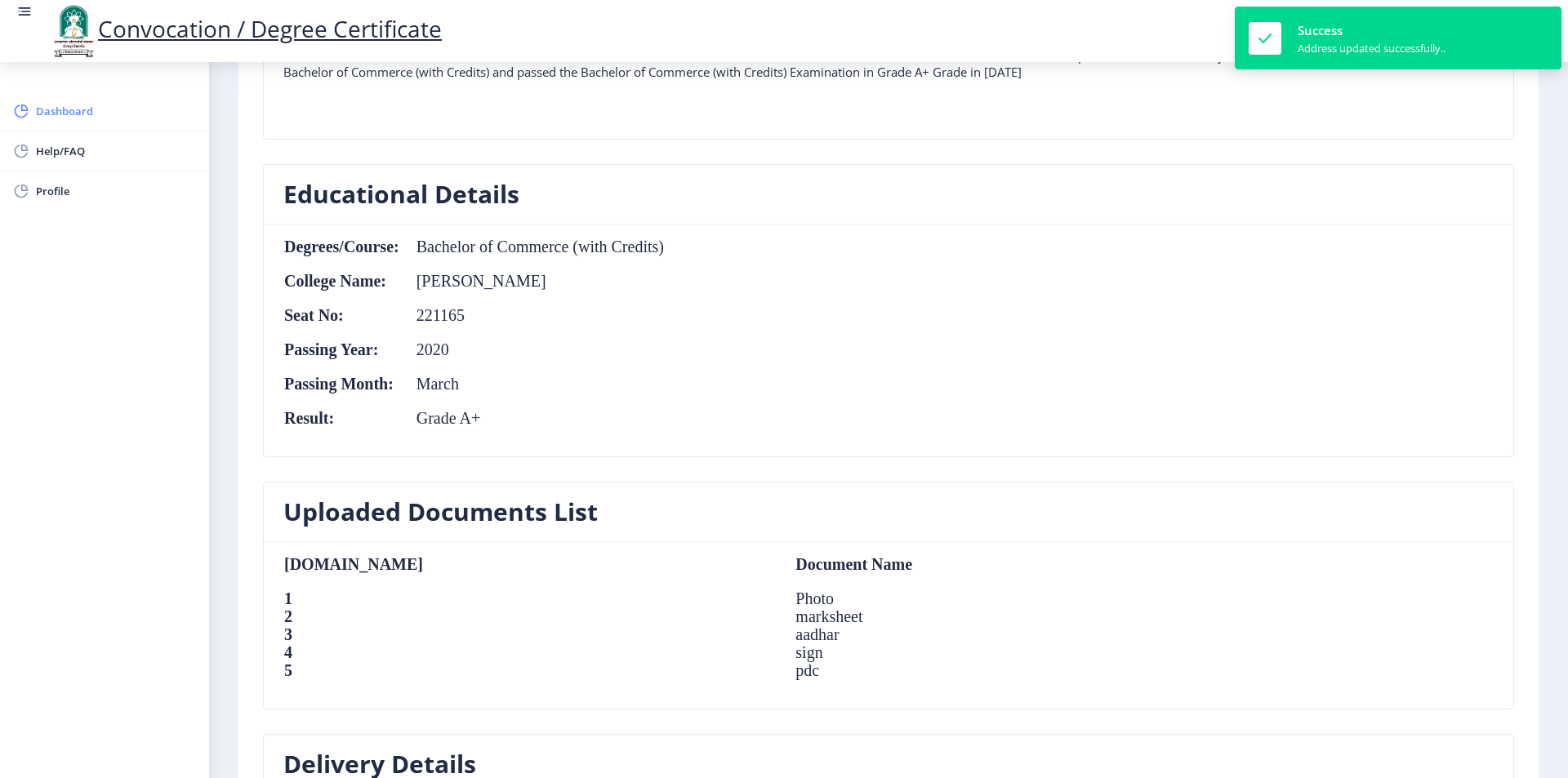
click at [63, 112] on span "Dashboard" at bounding box center [116, 111] width 160 height 19
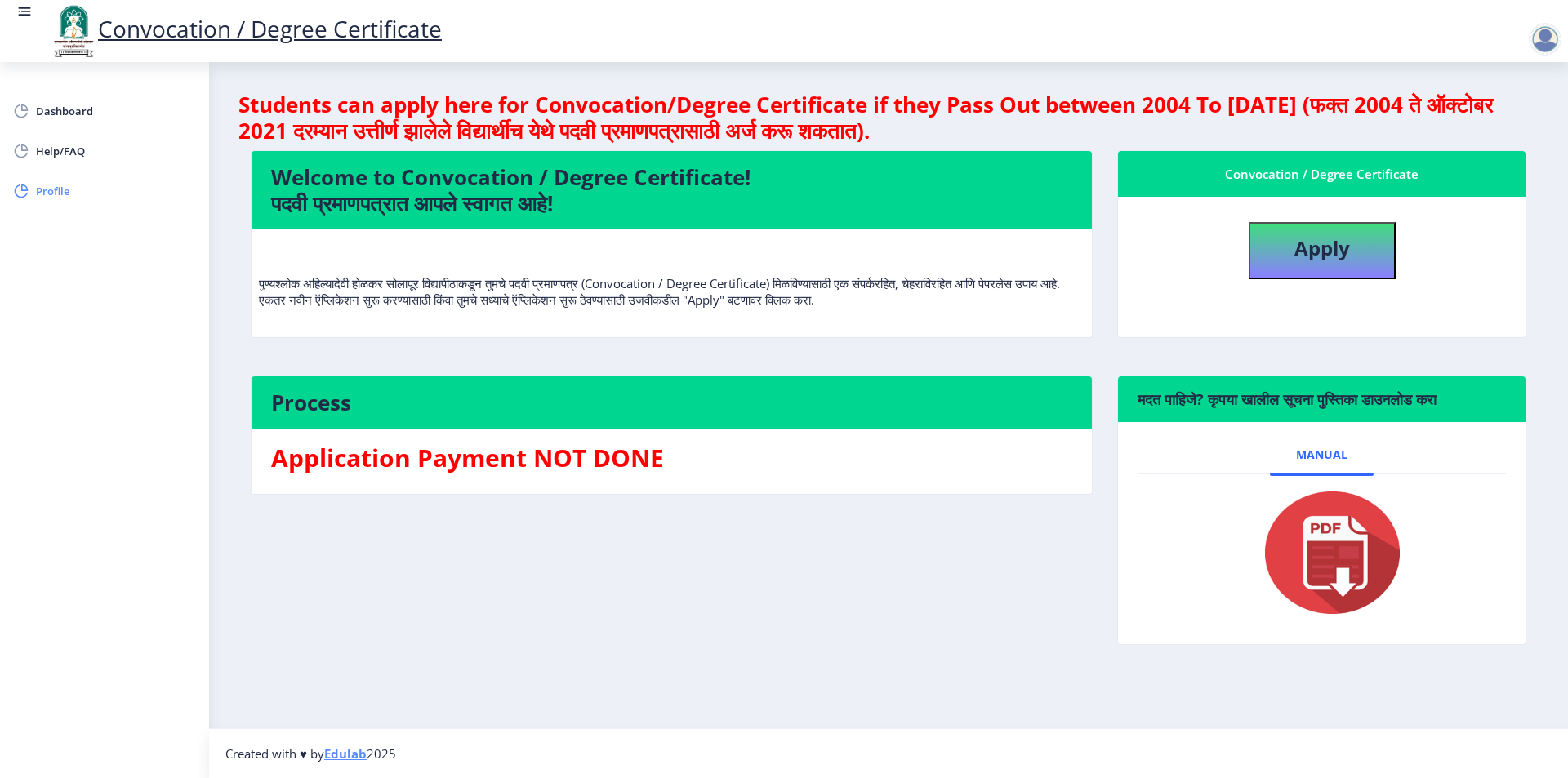
click at [68, 195] on span "Profile" at bounding box center [116, 191] width 160 height 19
select select
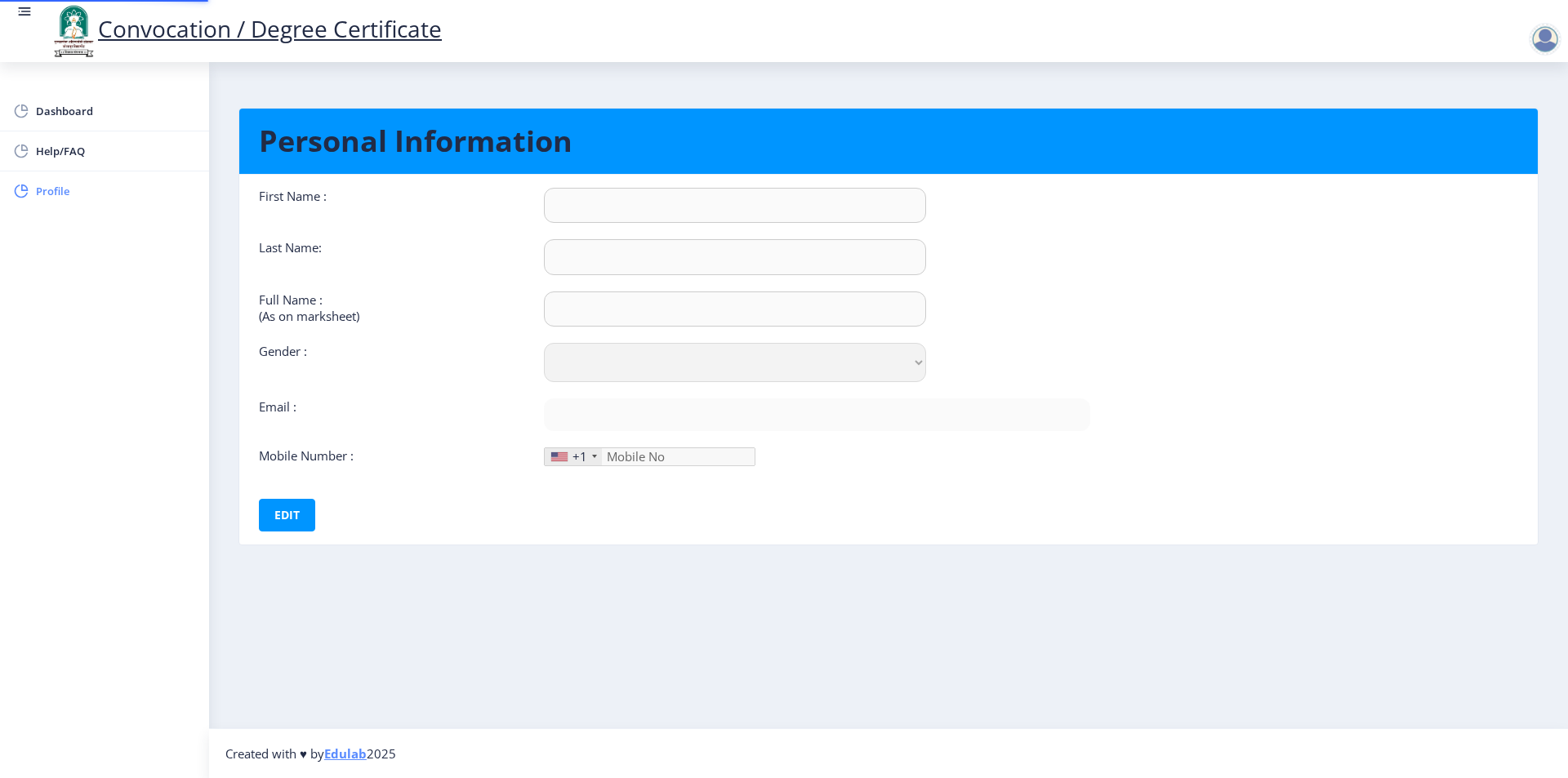
type input "[PERSON_NAME]"
type input "Shaikh"
type input "[PERSON_NAME] [PERSON_NAME]"
select select "[DEMOGRAPHIC_DATA]"
type input "[EMAIL_ADDRESS][DOMAIN_NAME]"
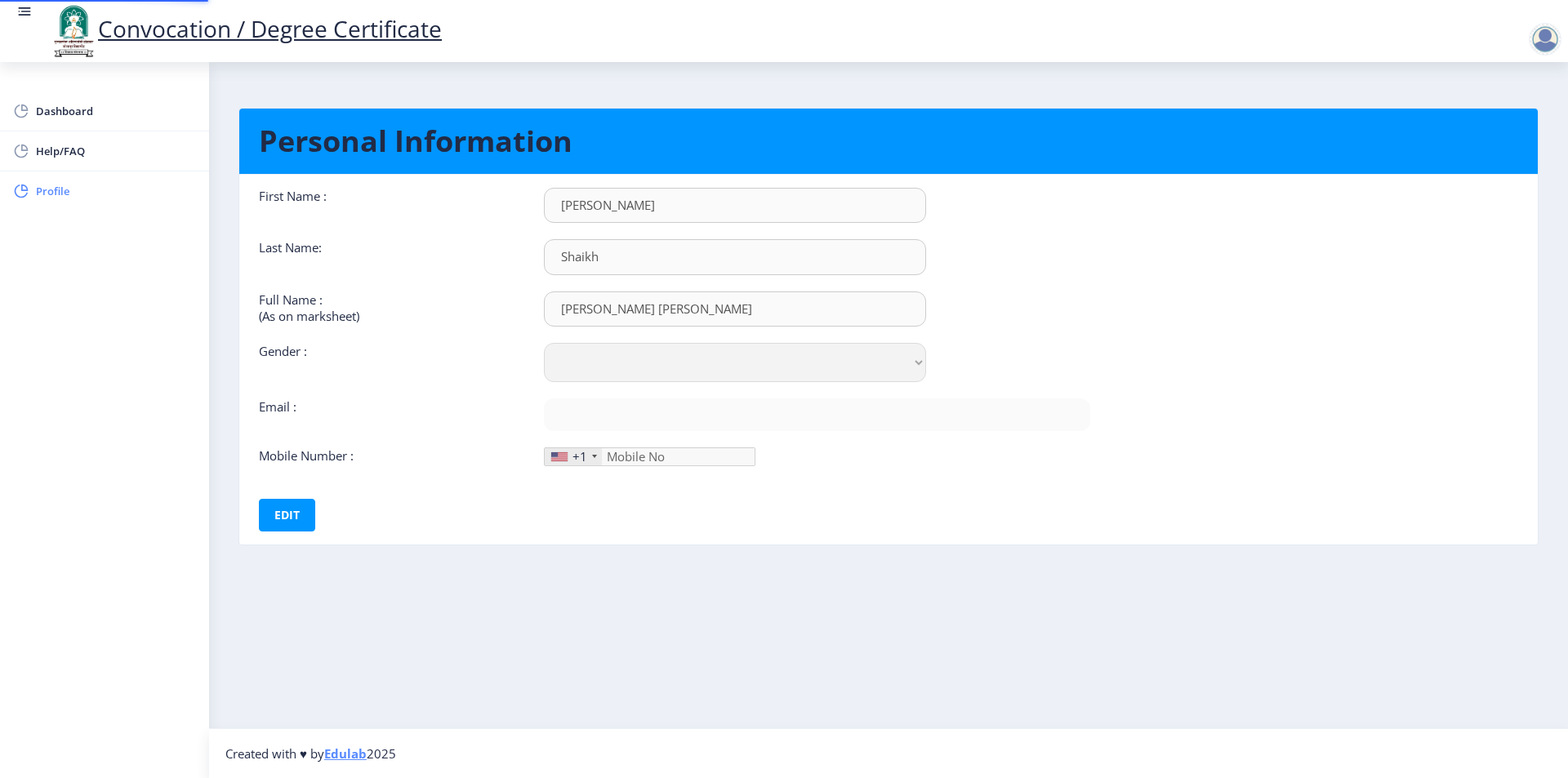
type input "9975000370"
click at [594, 457] on div at bounding box center [595, 457] width 5 height 4
click at [276, 510] on button "Edit" at bounding box center [287, 515] width 57 height 33
click at [299, 515] on button "Save" at bounding box center [298, 515] width 59 height 33
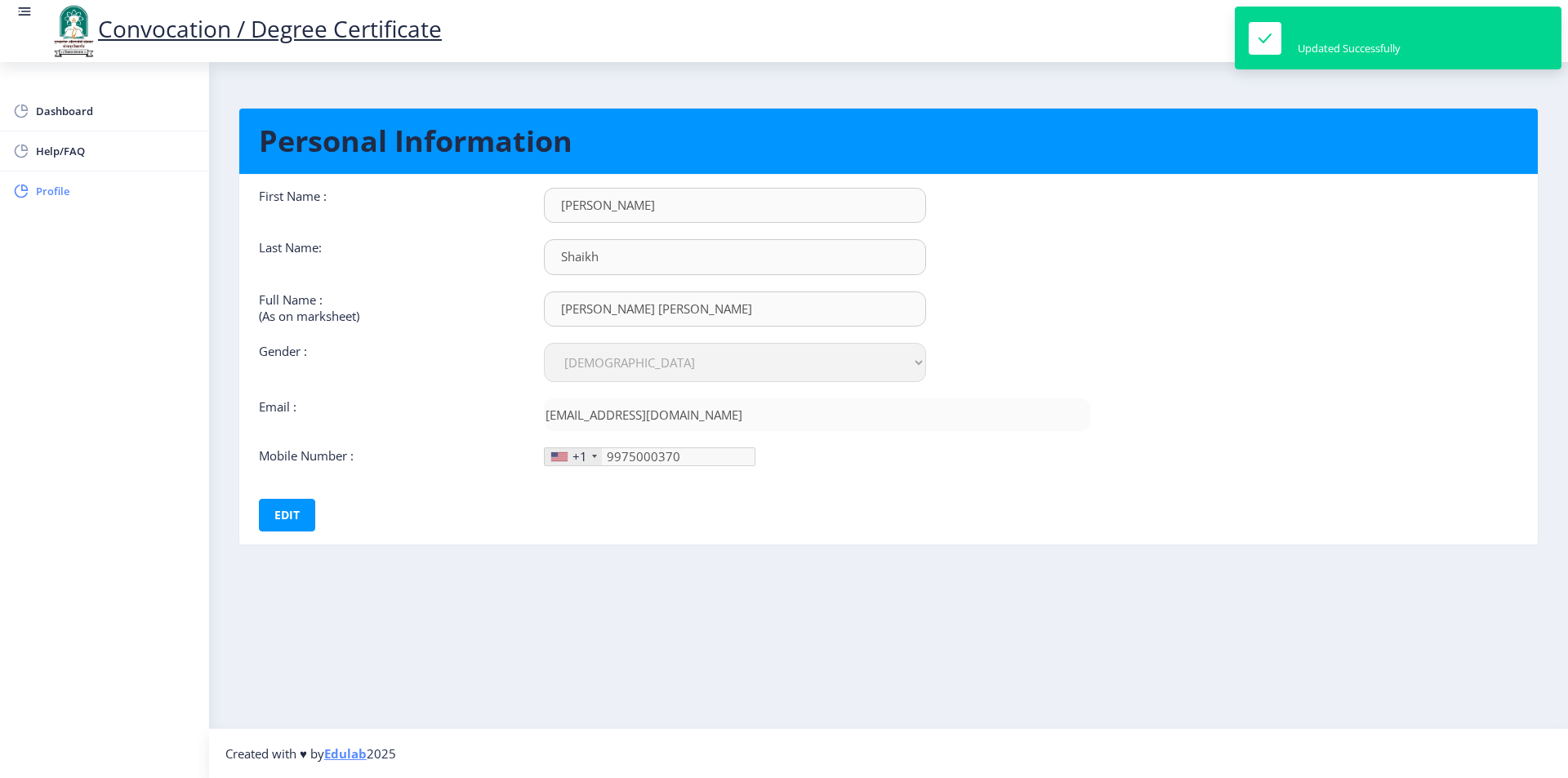
click at [49, 186] on span "Profile" at bounding box center [116, 191] width 160 height 19
click at [67, 111] on span "Dashboard" at bounding box center [116, 111] width 160 height 19
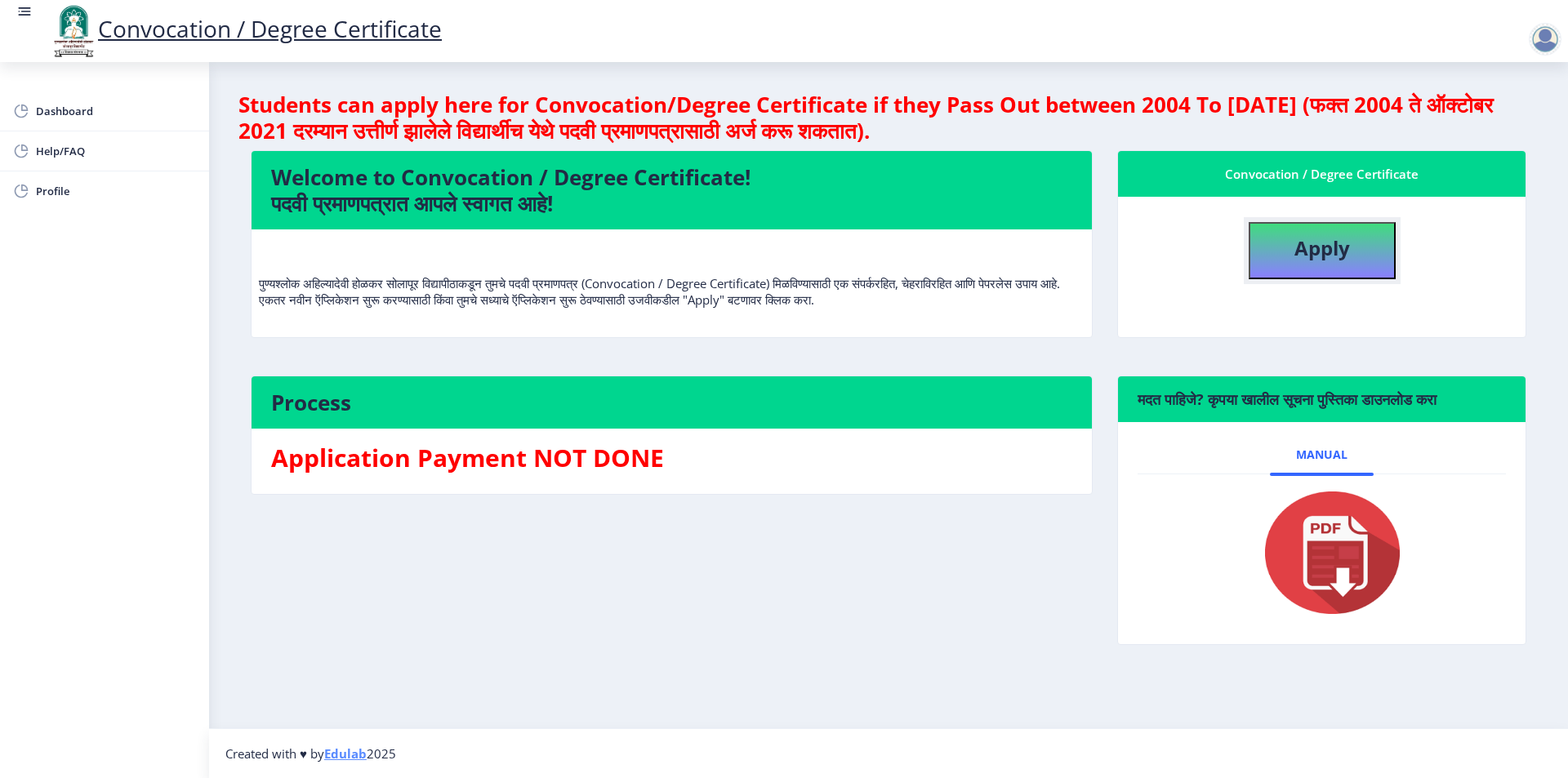
click at [1308, 237] on b "Apply" at bounding box center [1322, 247] width 56 height 27
select select
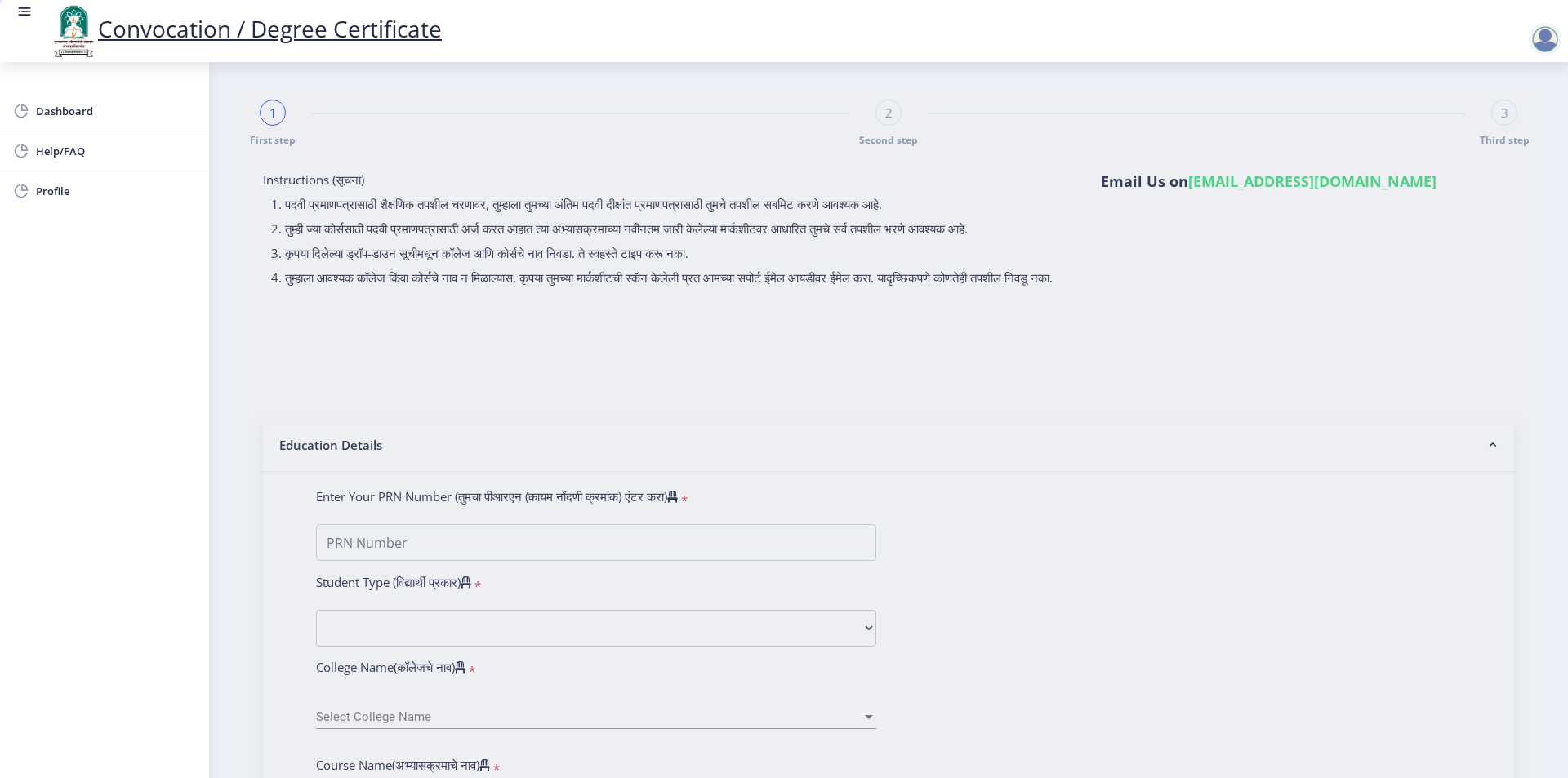
type input "[PERSON_NAME] [PERSON_NAME]"
type input "[PERSON_NAME]"
type input "2012032500211655"
select select "External"
select select "2020"
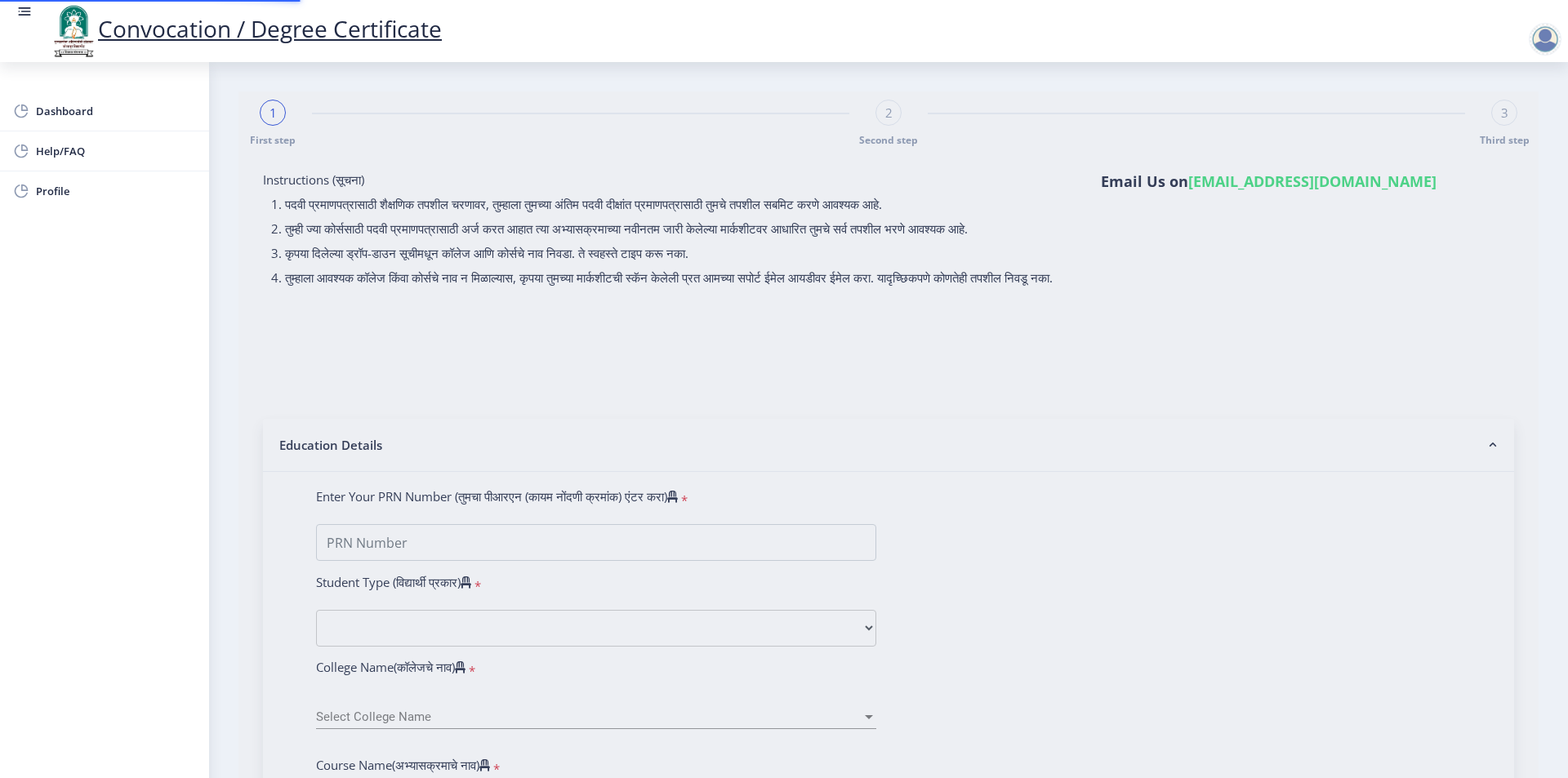
select select "March"
select select "Grade A+"
type input "221165"
type input "[PERSON_NAME] [PERSON_NAME] salamat [PERSON_NAME]"
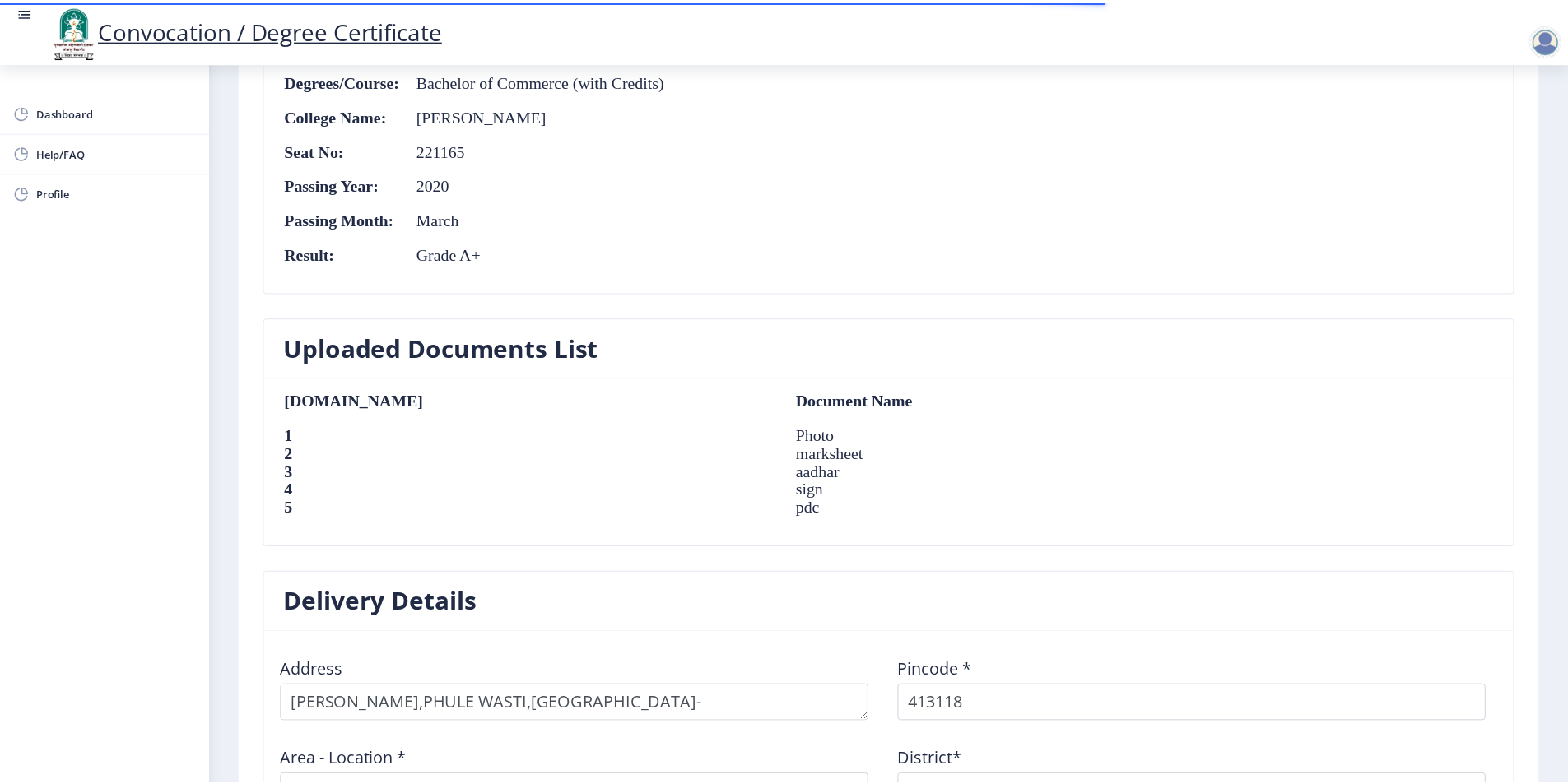
scroll to position [1204, 0]
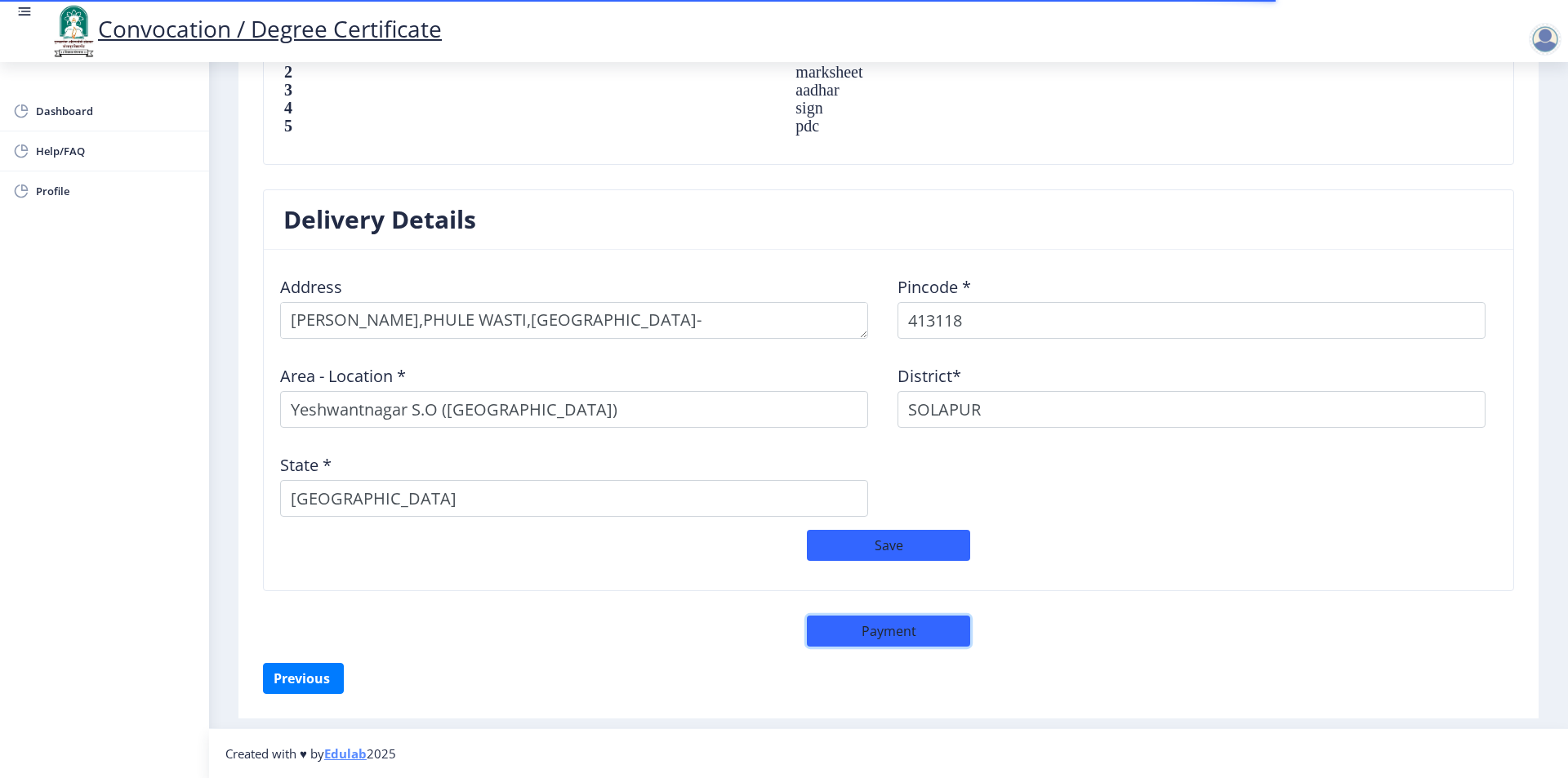
click at [881, 626] on button "Payment" at bounding box center [888, 631] width 163 height 31
select select "sealed"
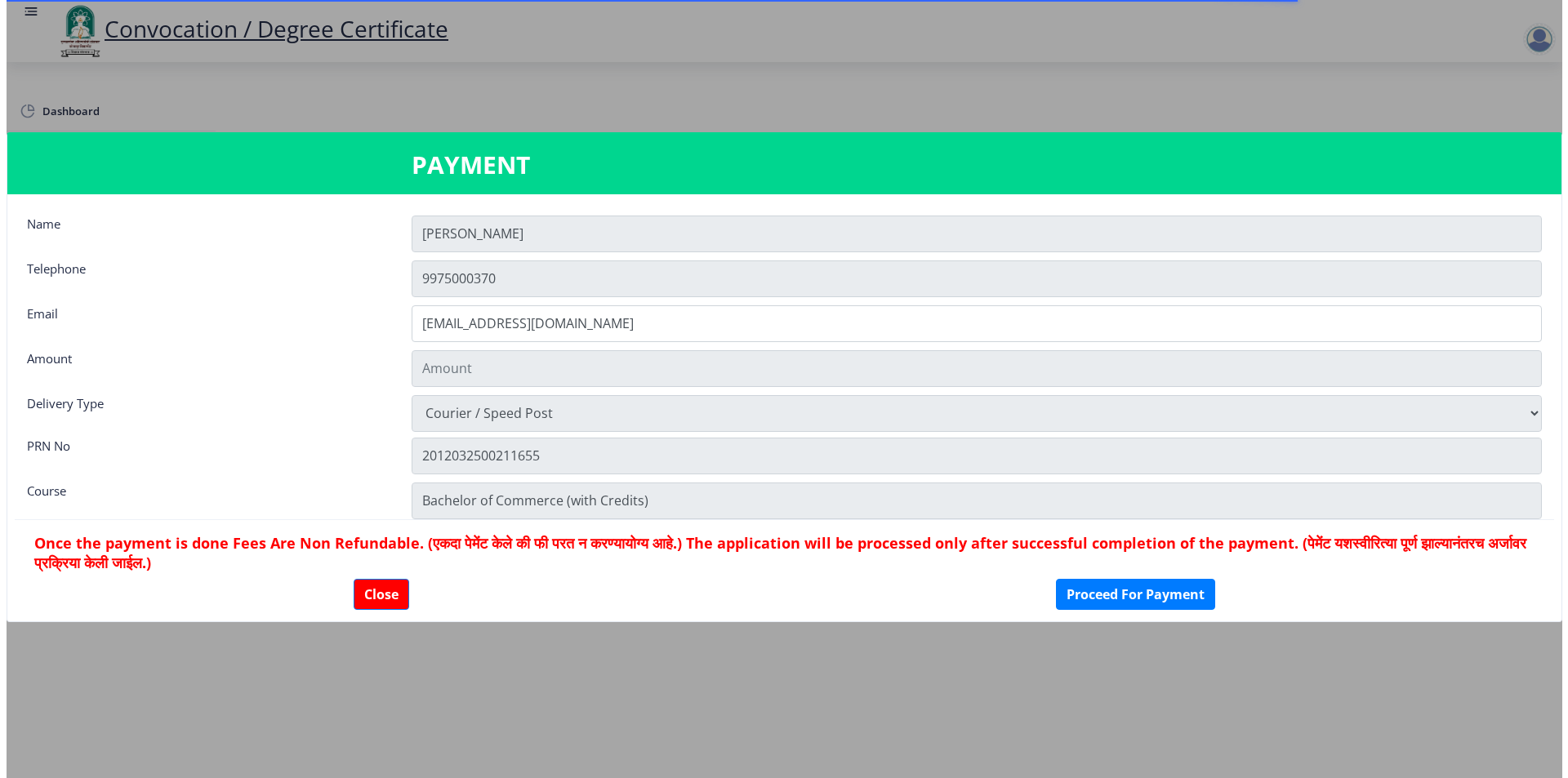
scroll to position [1193, 0]
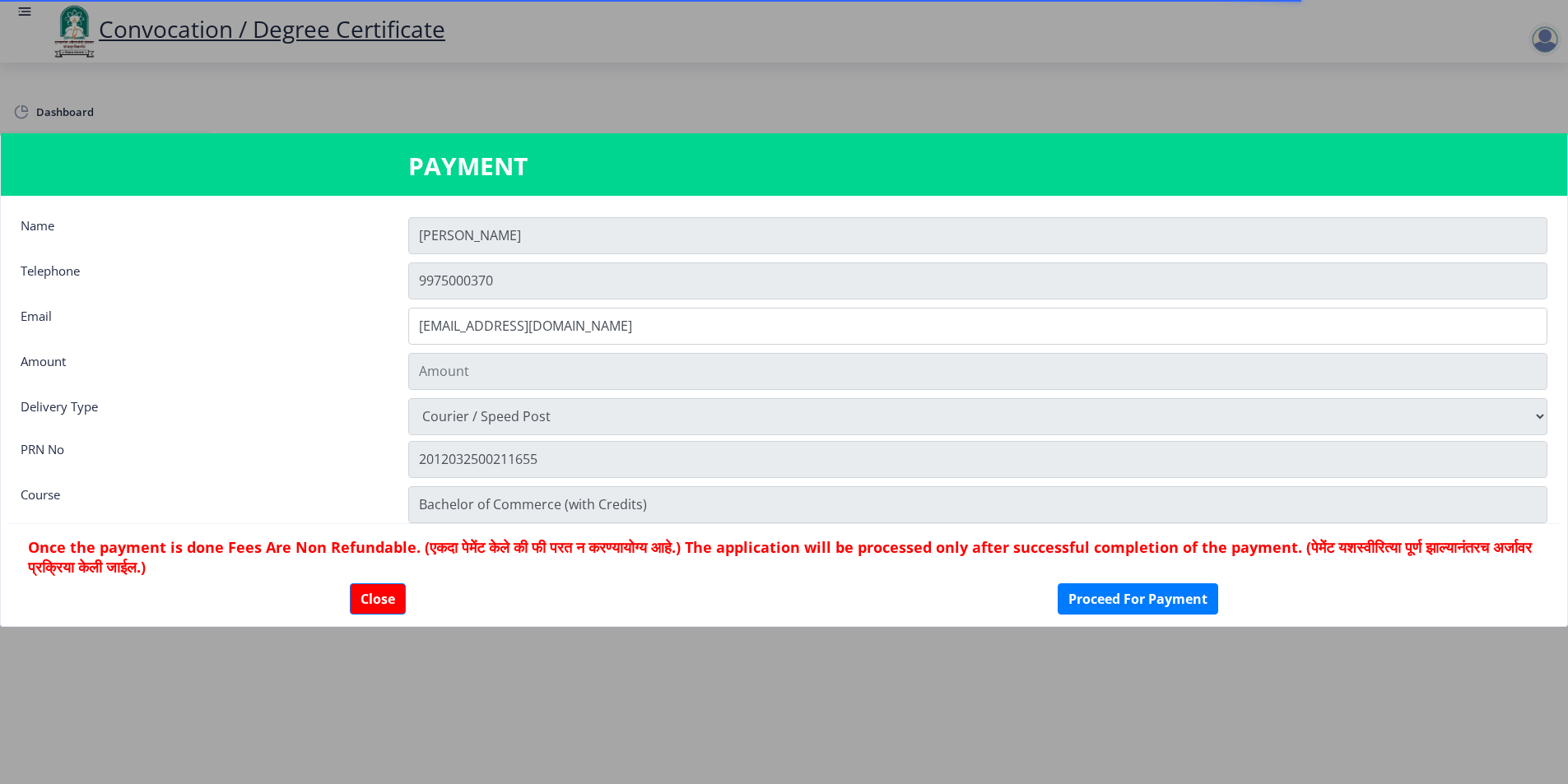
type input "1885"
click at [1123, 597] on button "Proceed For Payment" at bounding box center [1138, 598] width 160 height 31
click at [380, 600] on button "Close" at bounding box center [378, 598] width 56 height 31
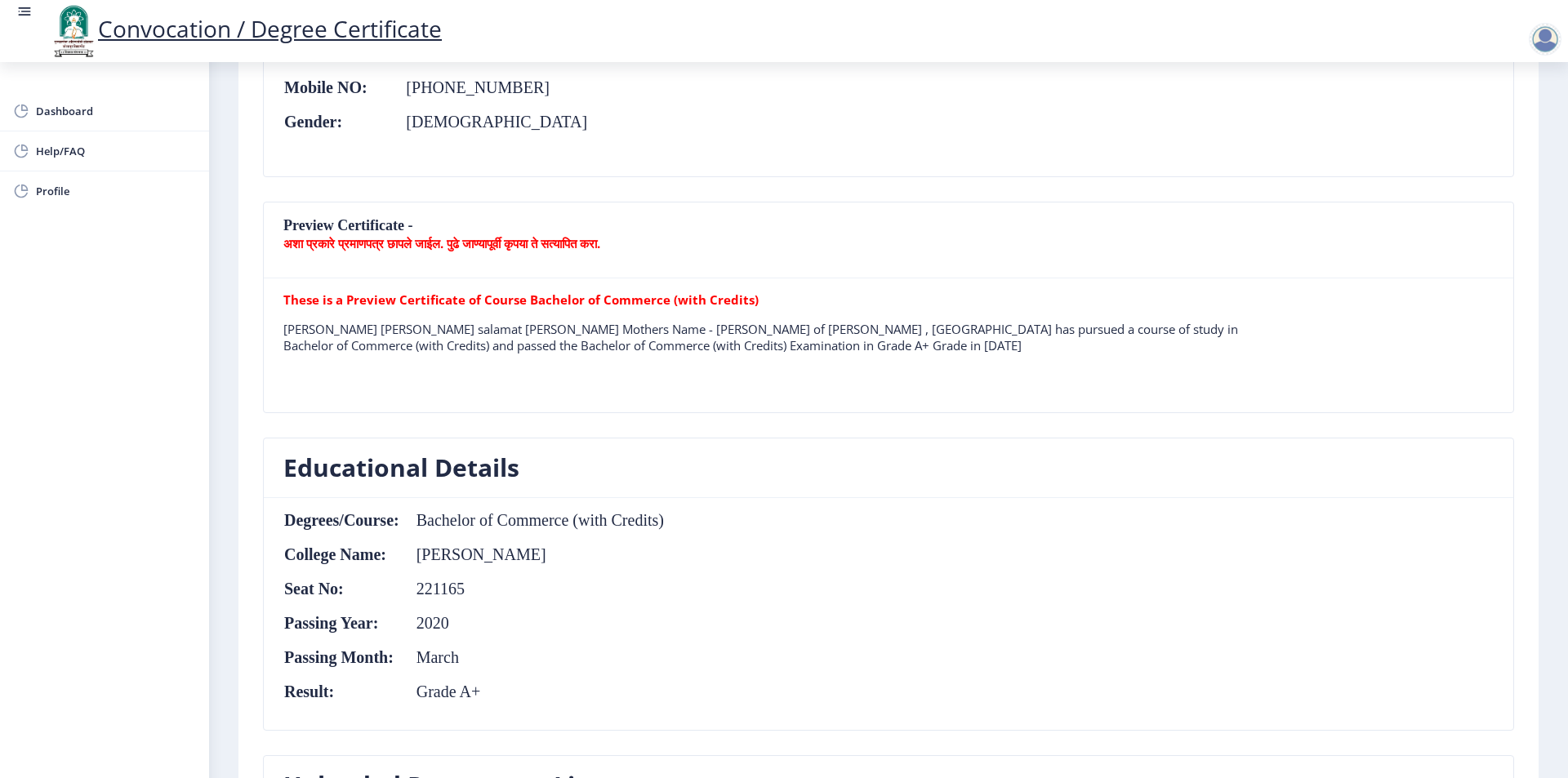
scroll to position [0, 0]
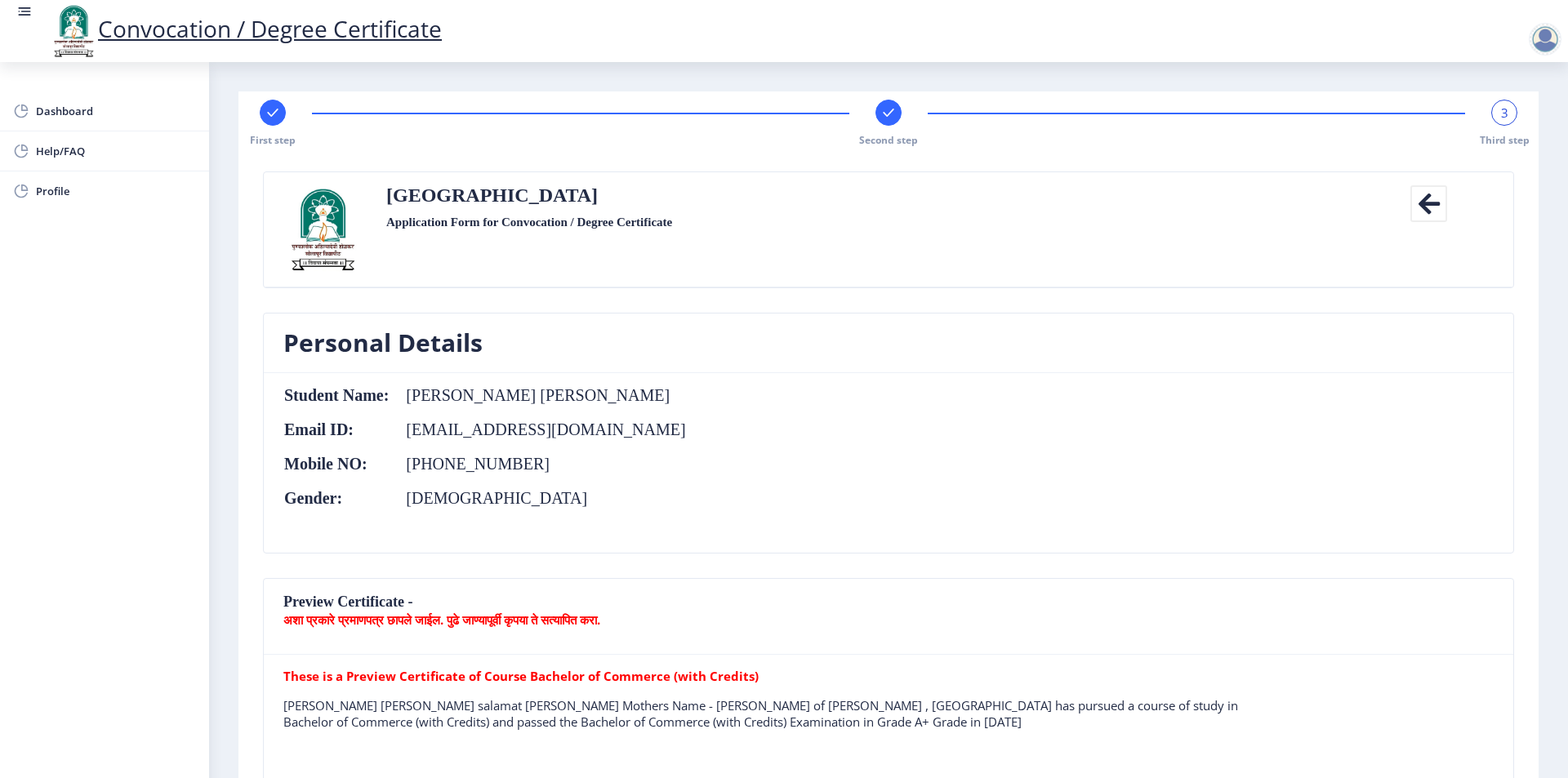
drag, startPoint x: 1427, startPoint y: 200, endPoint x: 1413, endPoint y: 195, distance: 14.9
click at [1426, 200] on icon at bounding box center [1429, 204] width 37 height 37
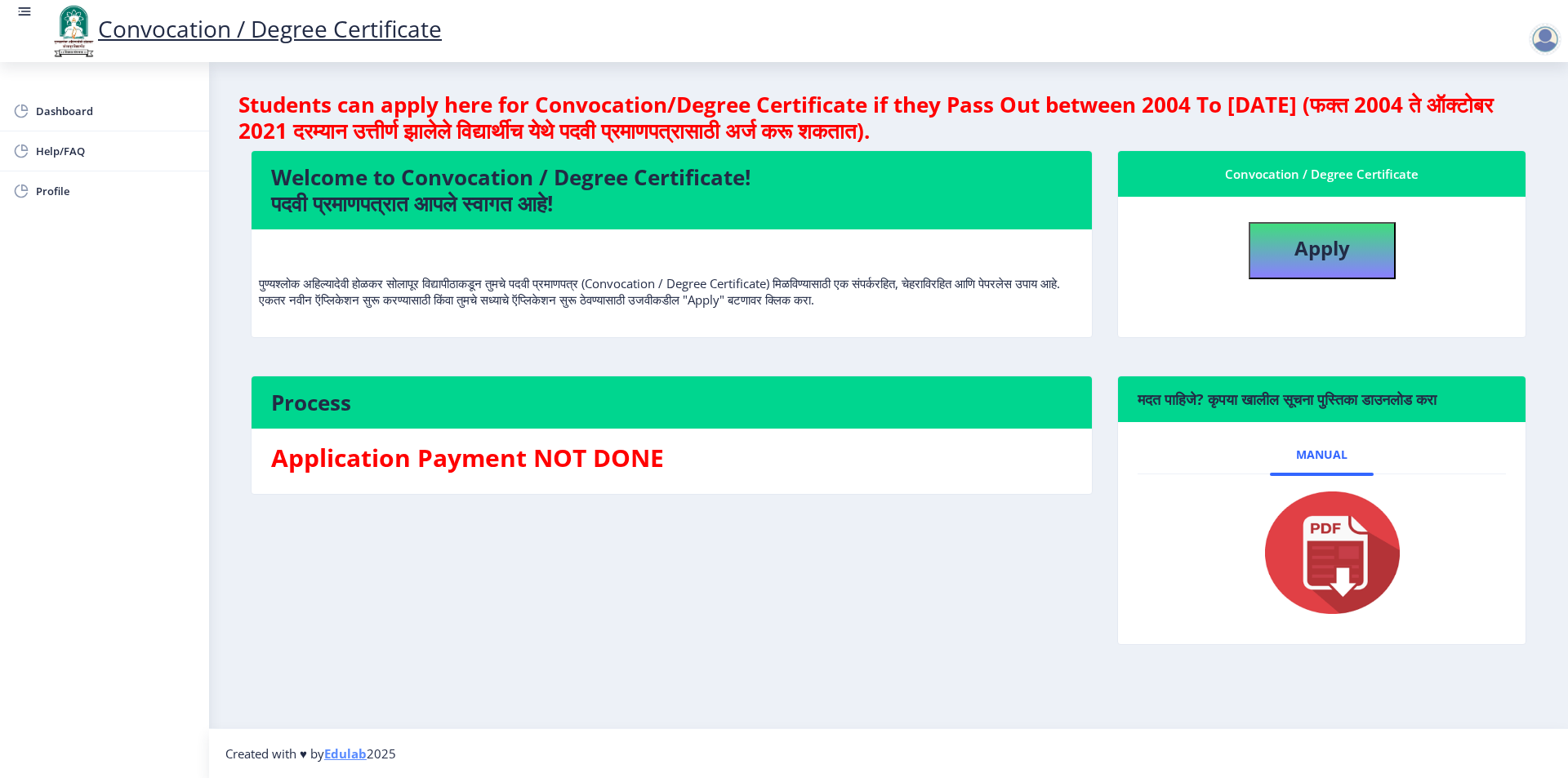
drag, startPoint x: 664, startPoint y: 286, endPoint x: 1009, endPoint y: 298, distance: 345.2
click at [1001, 288] on p "पुण्यश्लोक अहिल्यादेवी होळकर सोलापूर विद्यापीठाकडून तुमचे पदवी प्रमाणपत्र (Conv…" at bounding box center [671, 276] width 826 height 65
click at [1014, 308] on div "पुण्यश्लोक अहिल्यादेवी होळकर सोलापूर विद्यापीठाकडून तुमचे पदवी प्रमाणपत्र (Conv…" at bounding box center [671, 282] width 826 height 79
click at [69, 106] on span "Dashboard" at bounding box center [116, 111] width 160 height 19
click at [1542, 38] on div at bounding box center [1545, 39] width 33 height 33
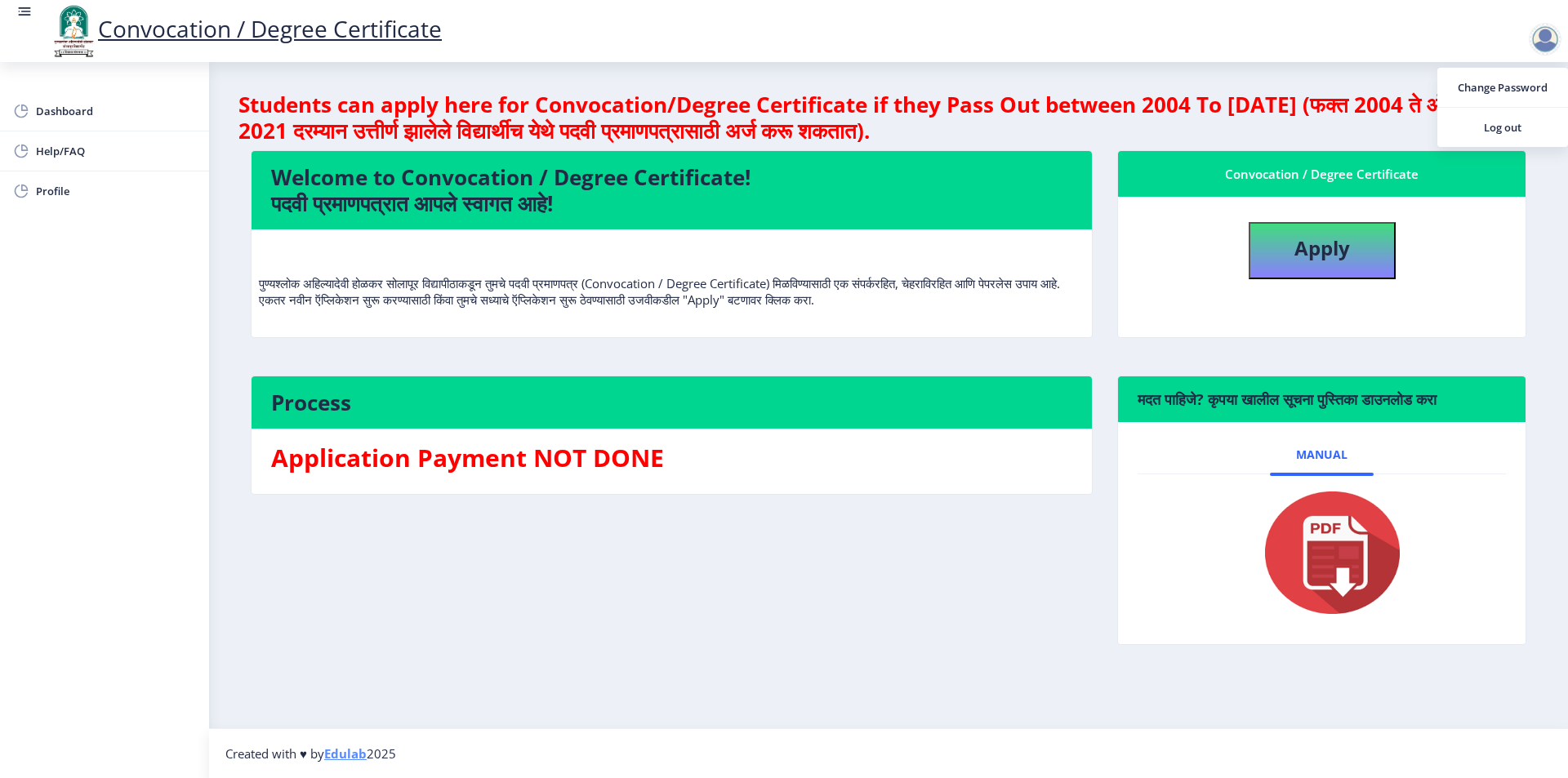
click at [1511, 274] on div "Apply" at bounding box center [1322, 245] width 393 height 70
click at [81, 149] on span "Help/FAQ" at bounding box center [116, 151] width 160 height 19
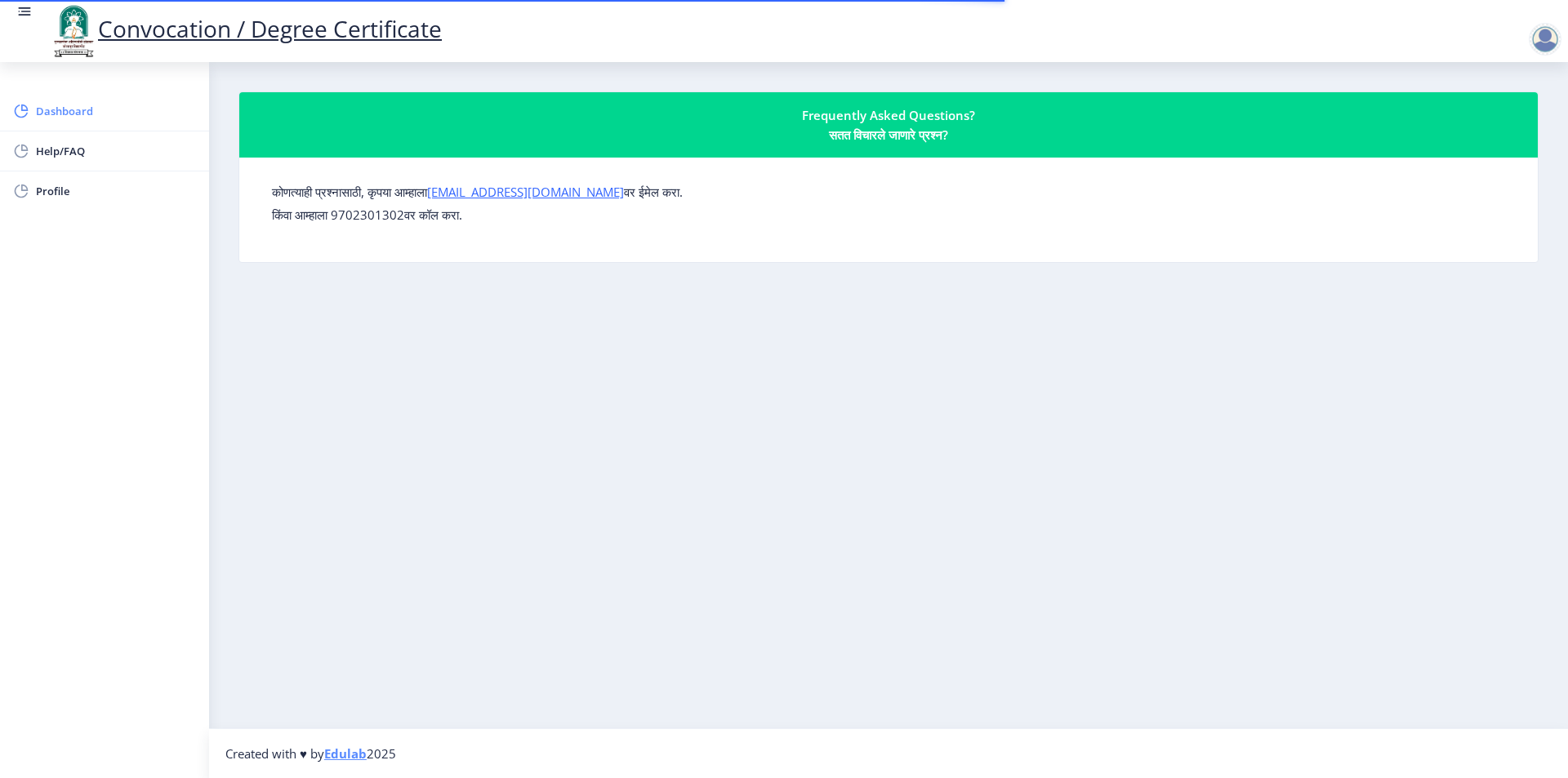
click at [50, 110] on span "Dashboard" at bounding box center [116, 111] width 160 height 19
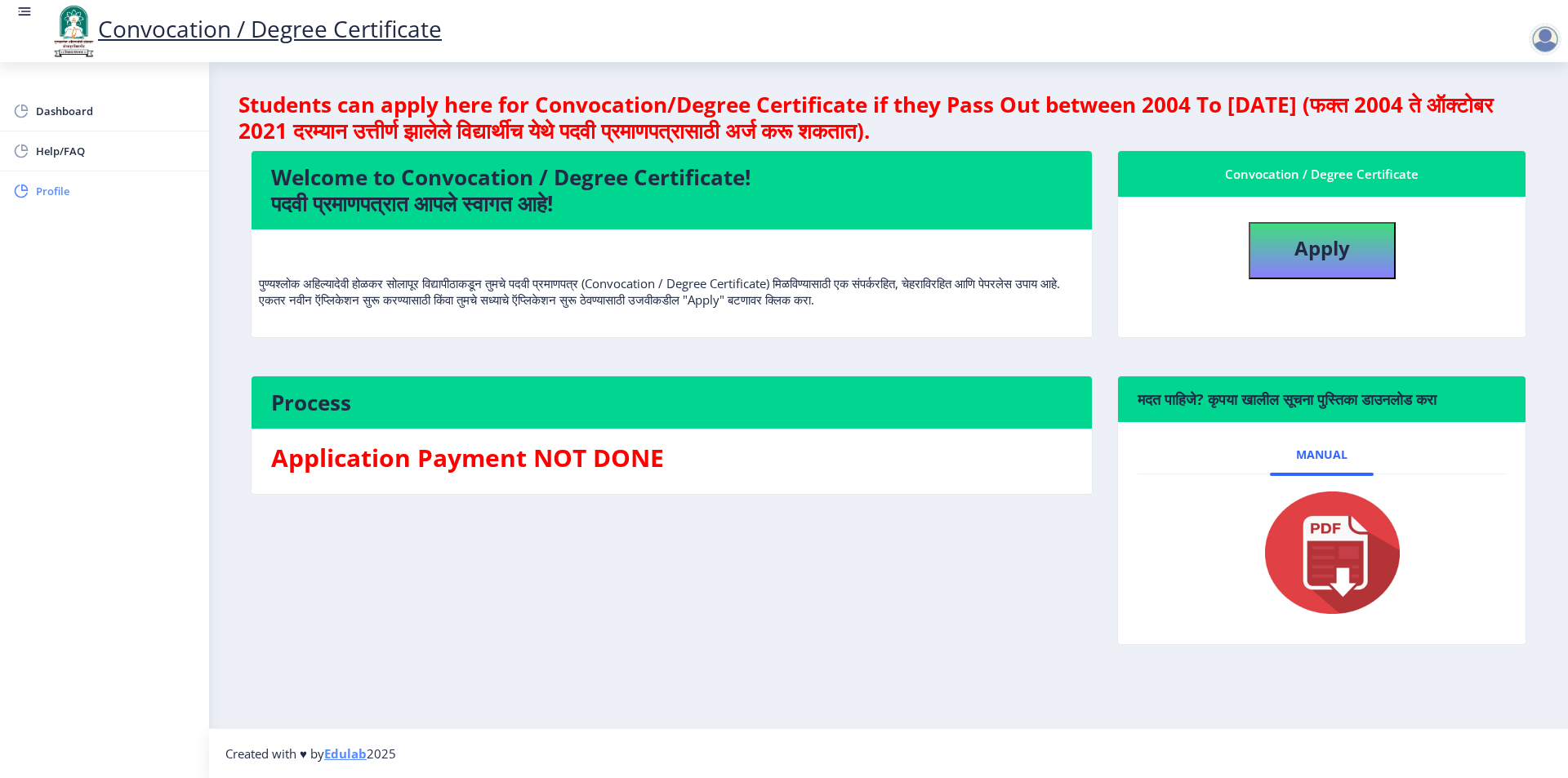
click at [51, 192] on span "Profile" at bounding box center [116, 191] width 160 height 19
select select
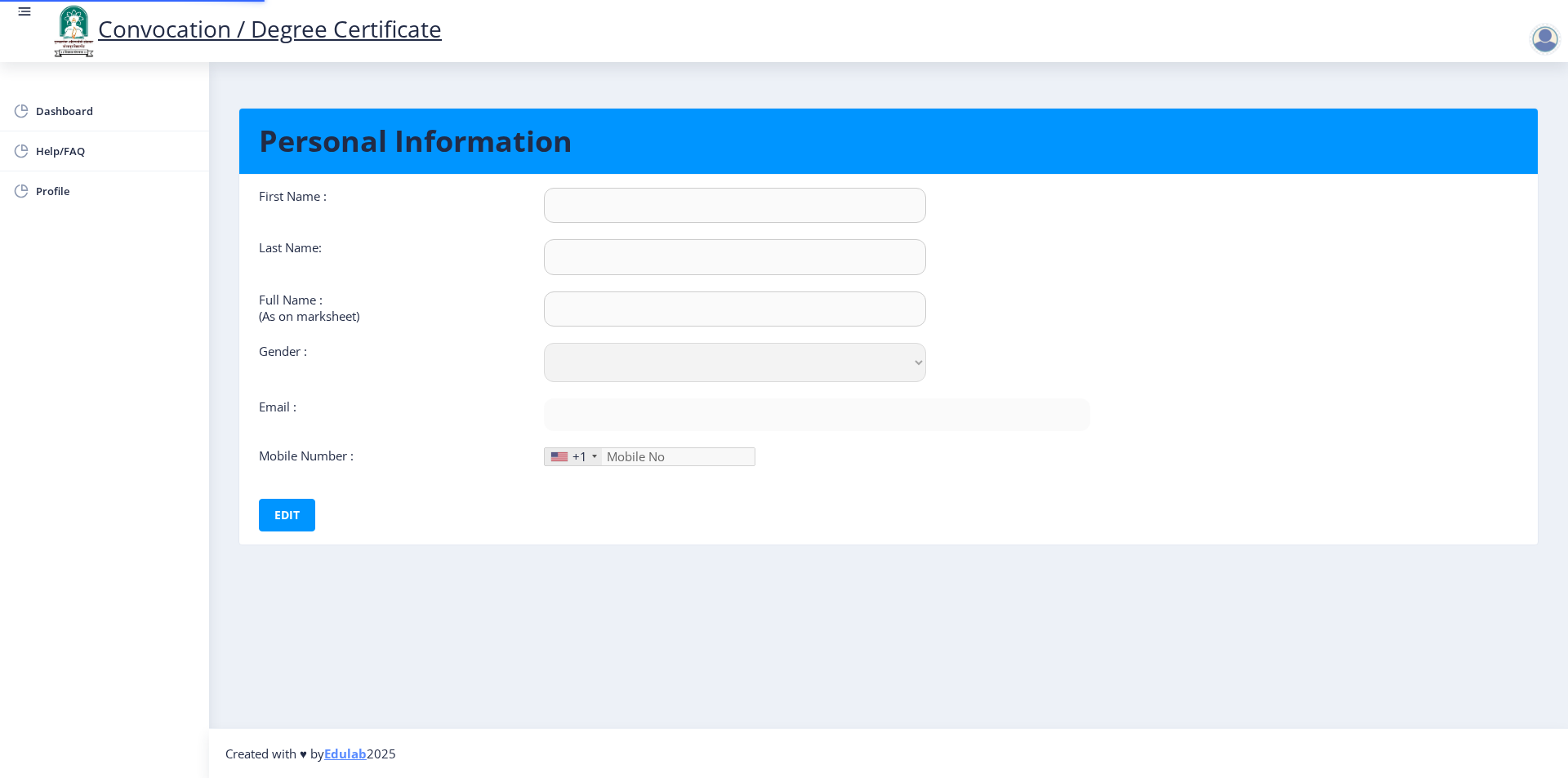
type input "[PERSON_NAME]"
type input "Shaikh"
type input "[PERSON_NAME] [PERSON_NAME]"
select select "[DEMOGRAPHIC_DATA]"
type input "[EMAIL_ADDRESS][DOMAIN_NAME]"
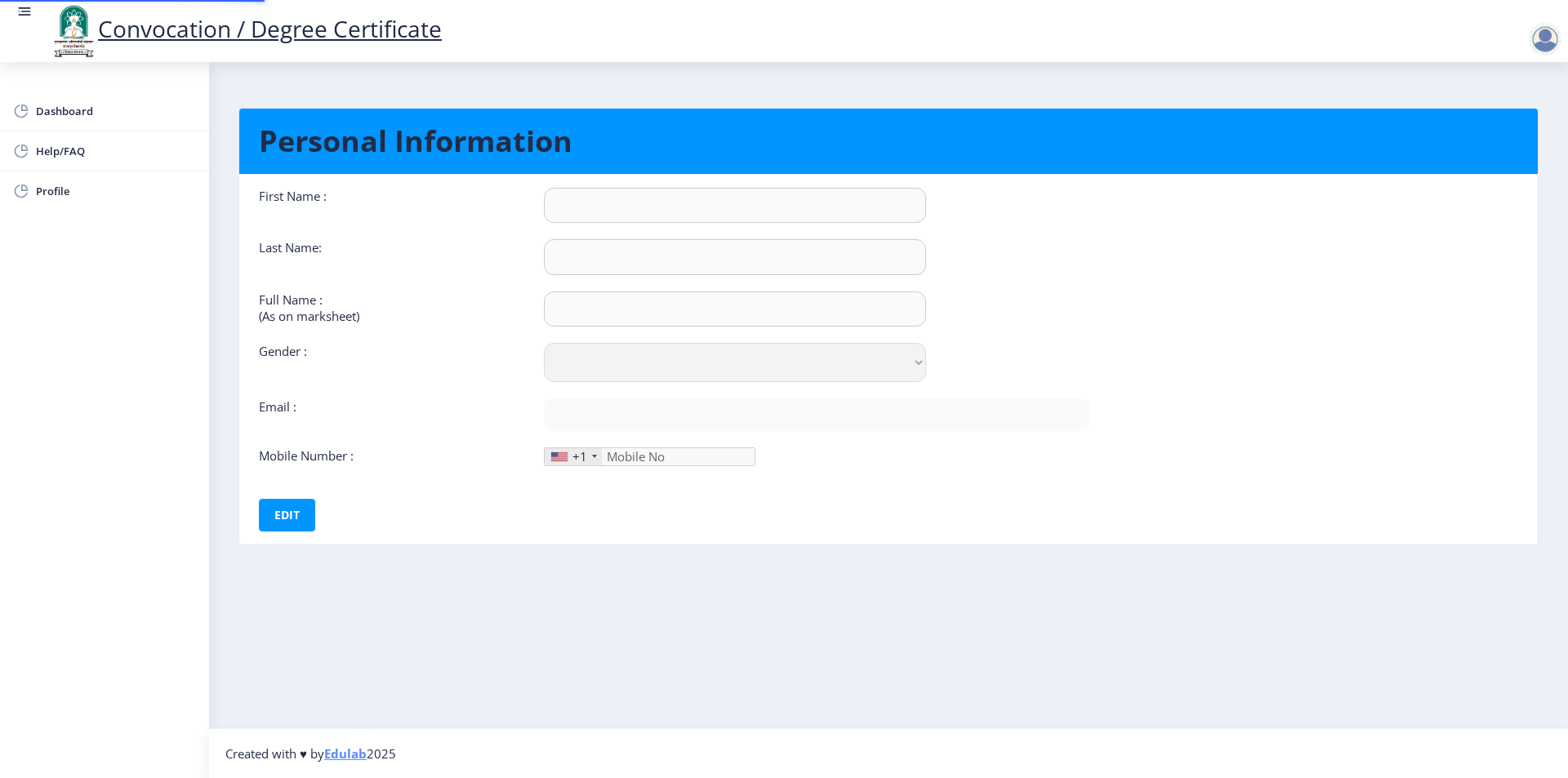
type input "9975000370"
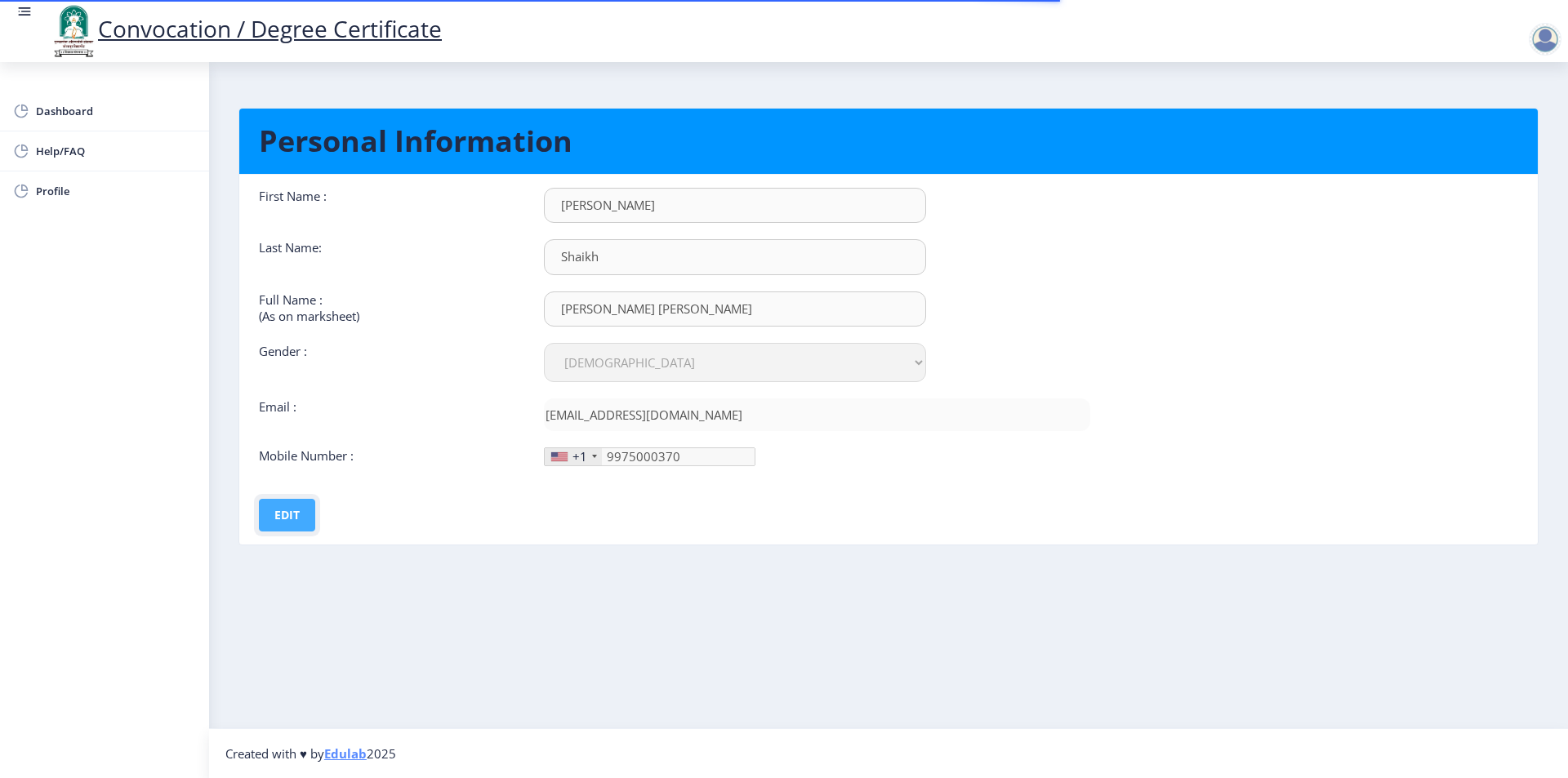
click at [298, 525] on button "Edit" at bounding box center [287, 515] width 57 height 33
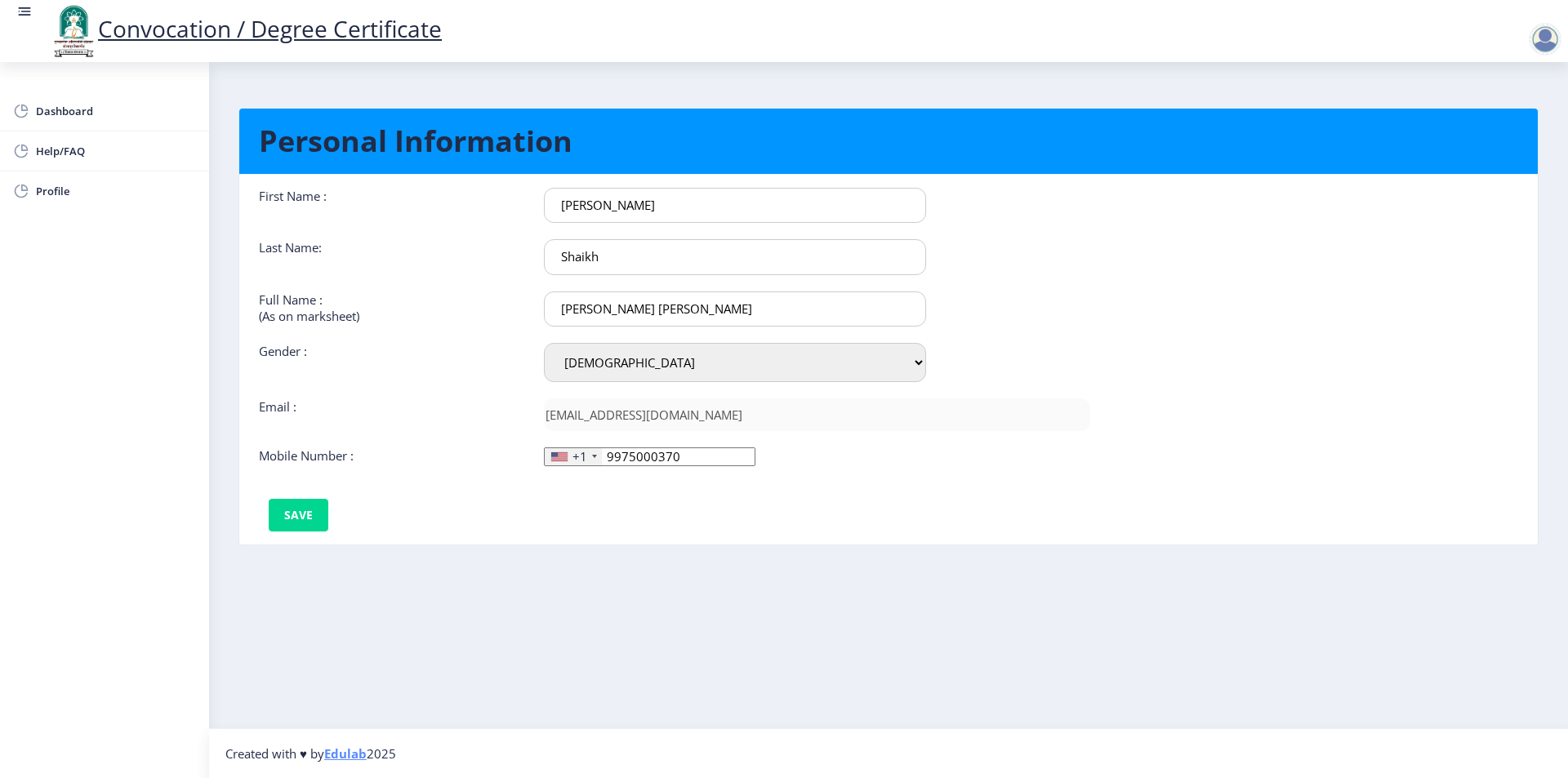
click at [678, 358] on select "Select Gender [DEMOGRAPHIC_DATA] [DEMOGRAPHIC_DATA] Other" at bounding box center [735, 362] width 383 height 39
click at [544, 343] on select "Select Gender [DEMOGRAPHIC_DATA] [DEMOGRAPHIC_DATA] Other" at bounding box center [735, 362] width 383 height 39
click at [312, 508] on button "Save" at bounding box center [298, 515] width 59 height 33
click at [239, 36] on link "Convocation / Degree Certificate" at bounding box center [245, 28] width 393 height 31
click at [300, 38] on link "Convocation / Degree Certificate" at bounding box center [245, 28] width 393 height 31
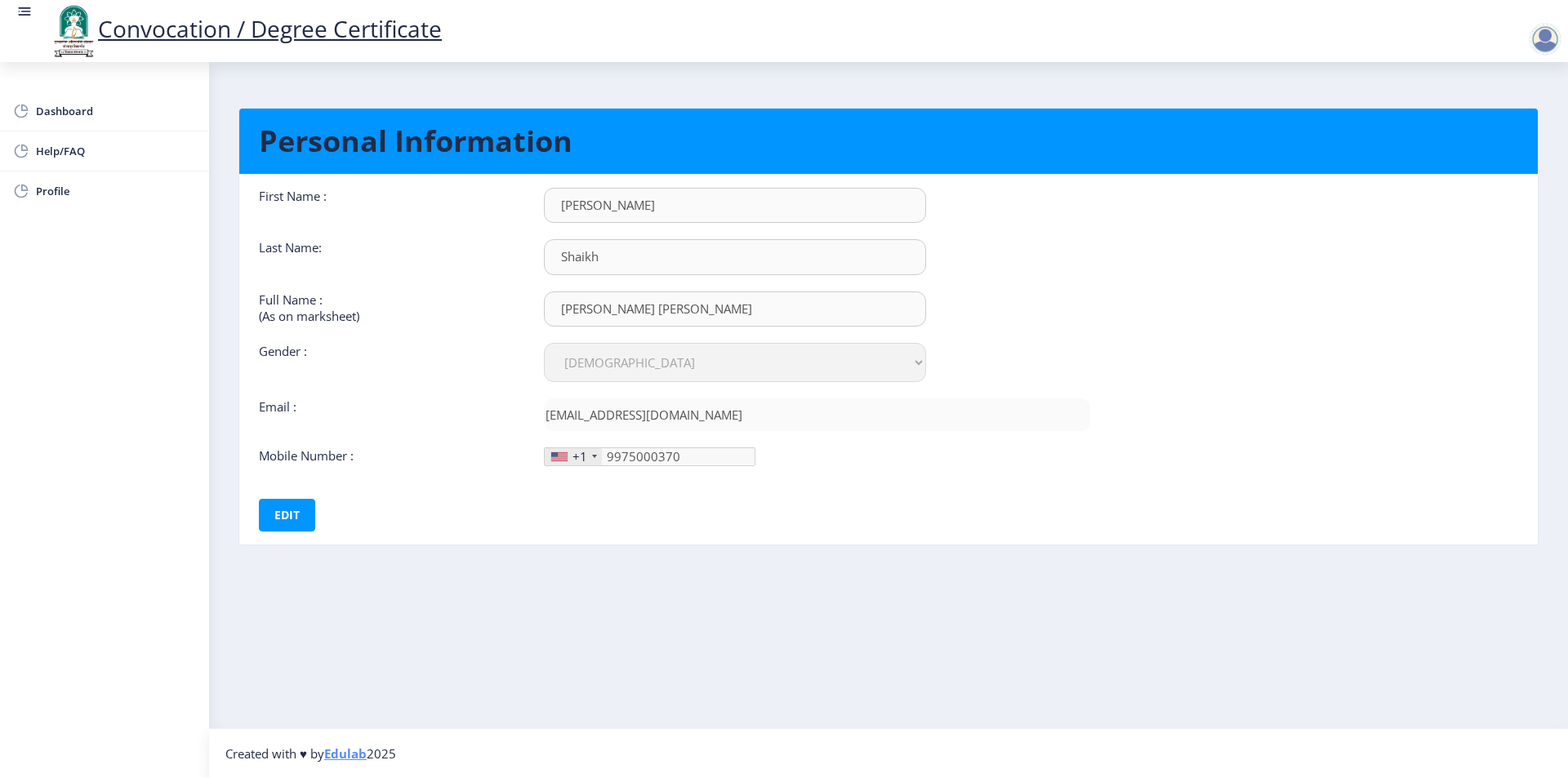
click at [300, 35] on link "Convocation / Degree Certificate" at bounding box center [245, 28] width 393 height 31
click at [296, 38] on link "Convocation / Degree Certificate" at bounding box center [245, 28] width 393 height 31
click at [60, 119] on span "Dashboard" at bounding box center [116, 111] width 160 height 19
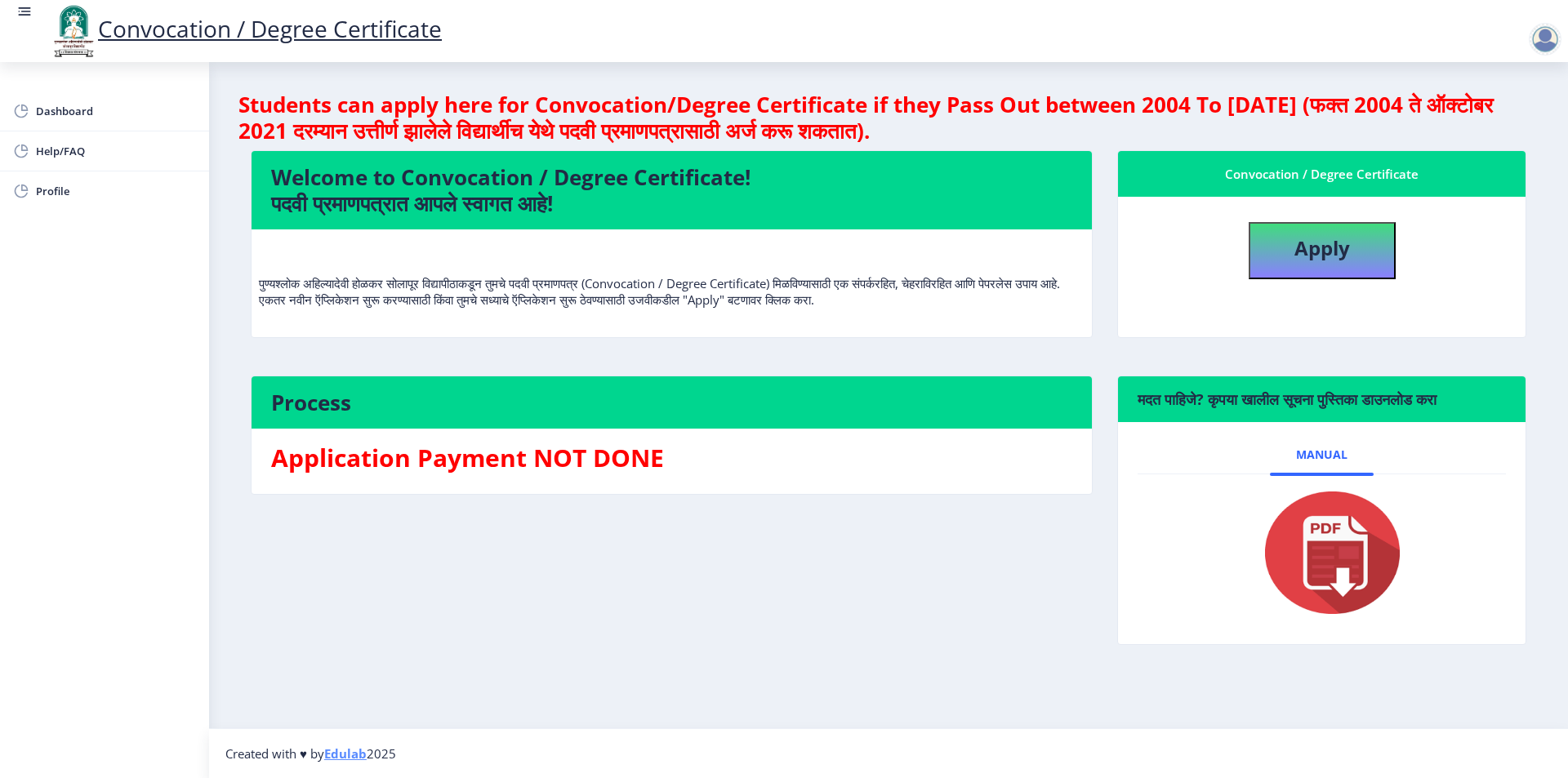
click at [1547, 49] on div at bounding box center [1545, 39] width 33 height 33
click at [1519, 128] on span "Log out" at bounding box center [1503, 127] width 104 height 19
